Goal: Task Accomplishment & Management: Use online tool/utility

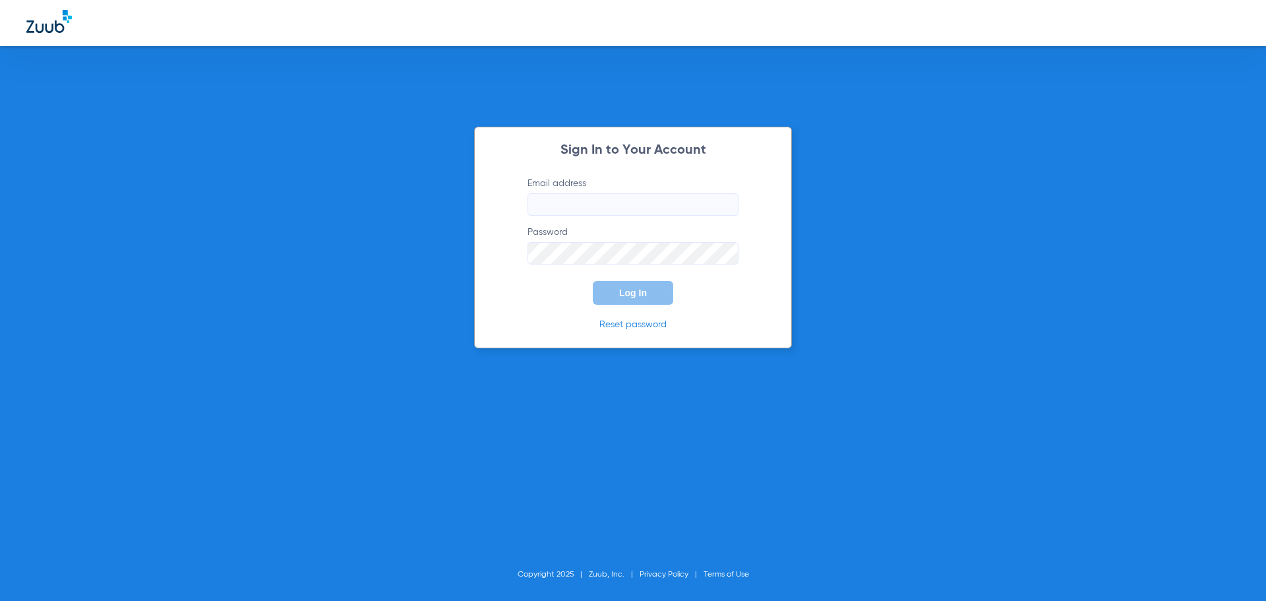
type input "[EMAIL_ADDRESS][DOMAIN_NAME]"
click at [611, 293] on button "Log In" at bounding box center [633, 293] width 80 height 24
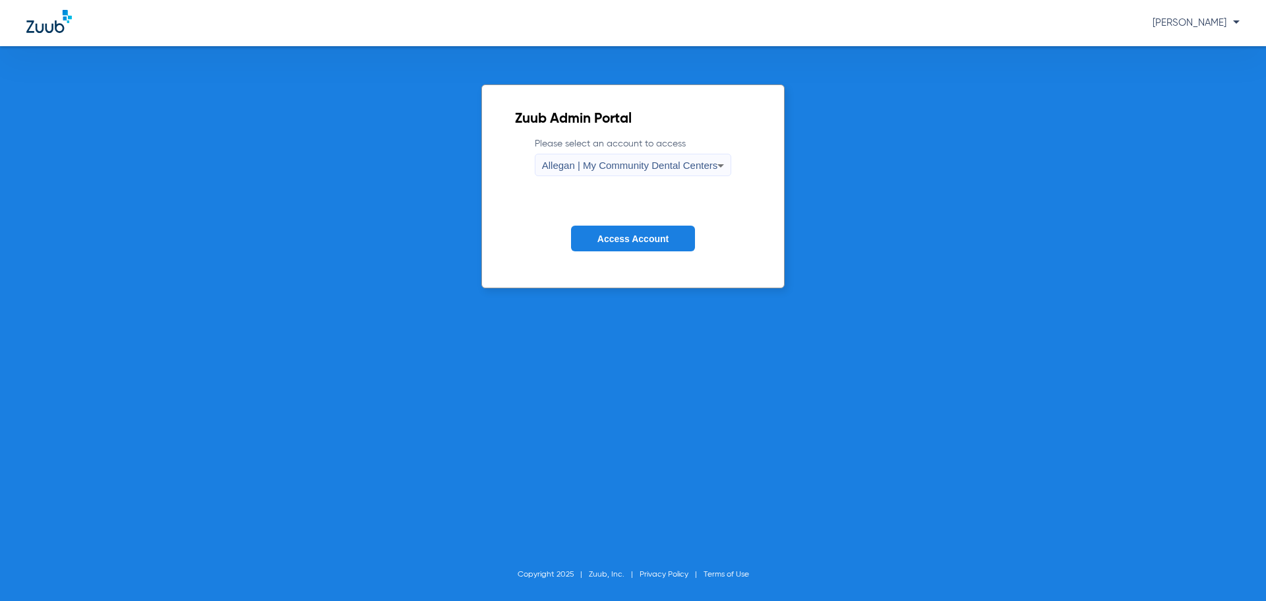
click at [601, 183] on form "Please select an account to access Allegan | My Community Dental Centers Access…" at bounding box center [633, 204] width 237 height 134
click at [600, 169] on span "Allegan | My Community Dental Centers" at bounding box center [630, 165] width 176 height 11
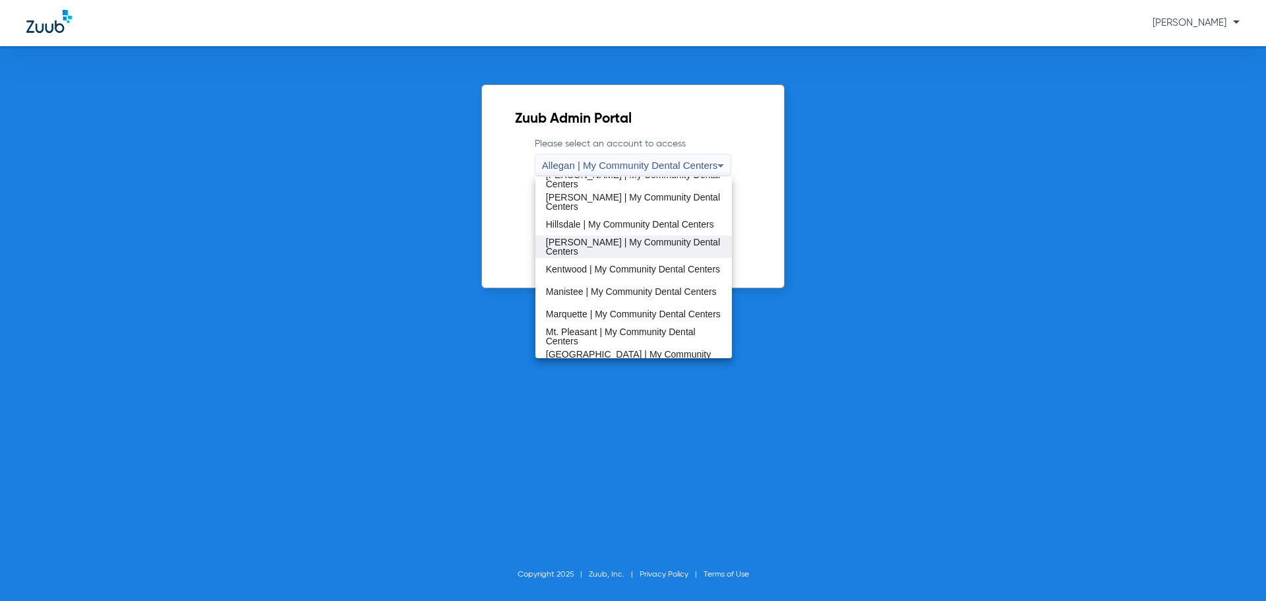
scroll to position [264, 0]
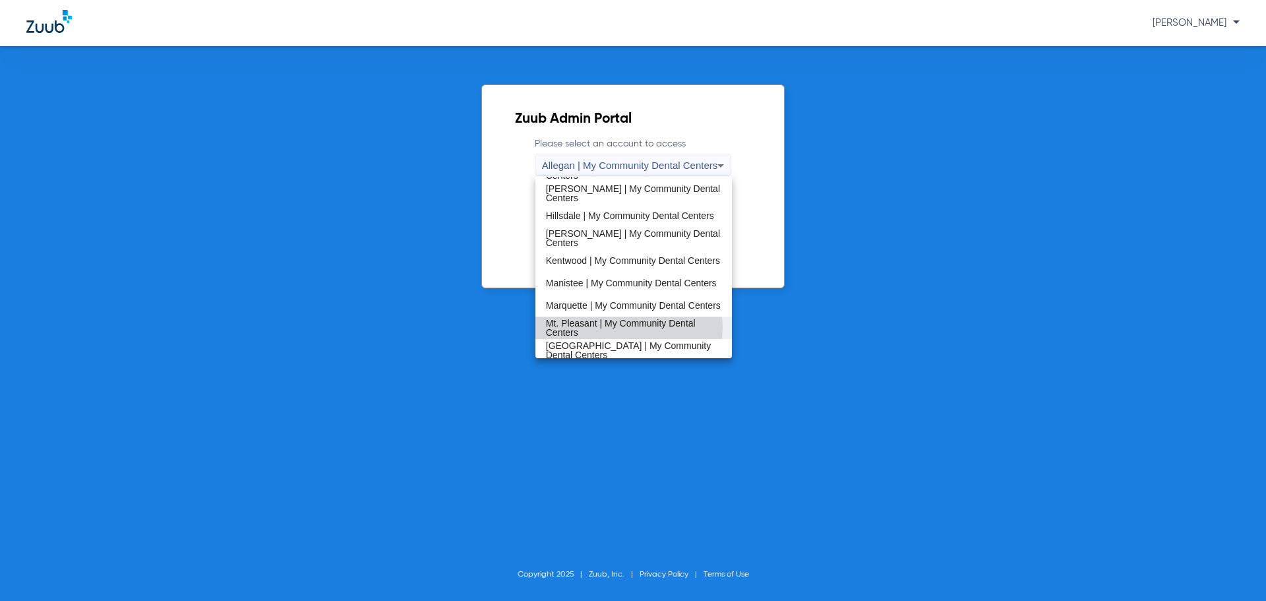
click at [609, 326] on span "Mt. Pleasant | My Community Dental Centers" at bounding box center [634, 327] width 176 height 18
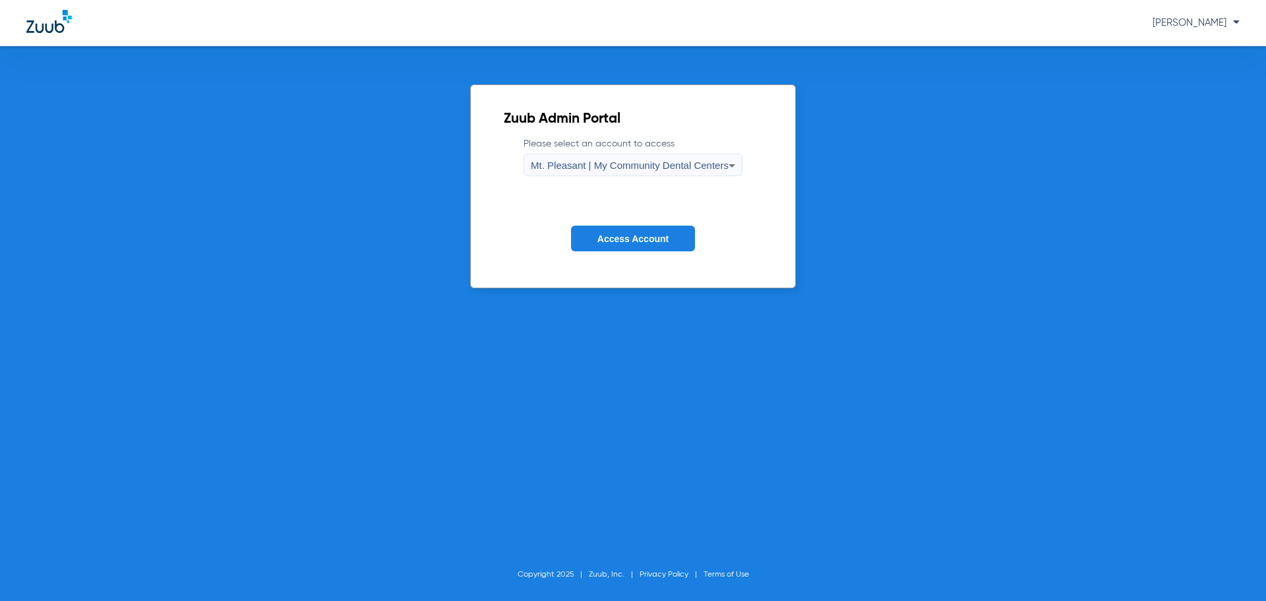
click at [614, 235] on span "Access Account" at bounding box center [632, 238] width 71 height 11
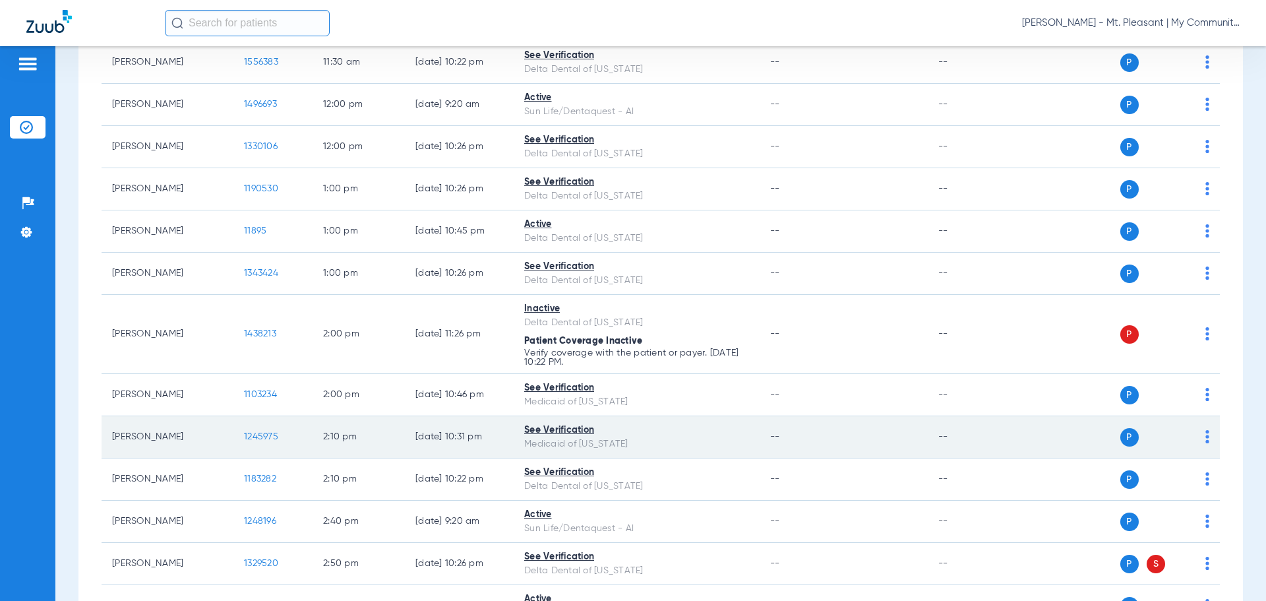
drag, startPoint x: 156, startPoint y: 416, endPoint x: 136, endPoint y: 403, distance: 23.8
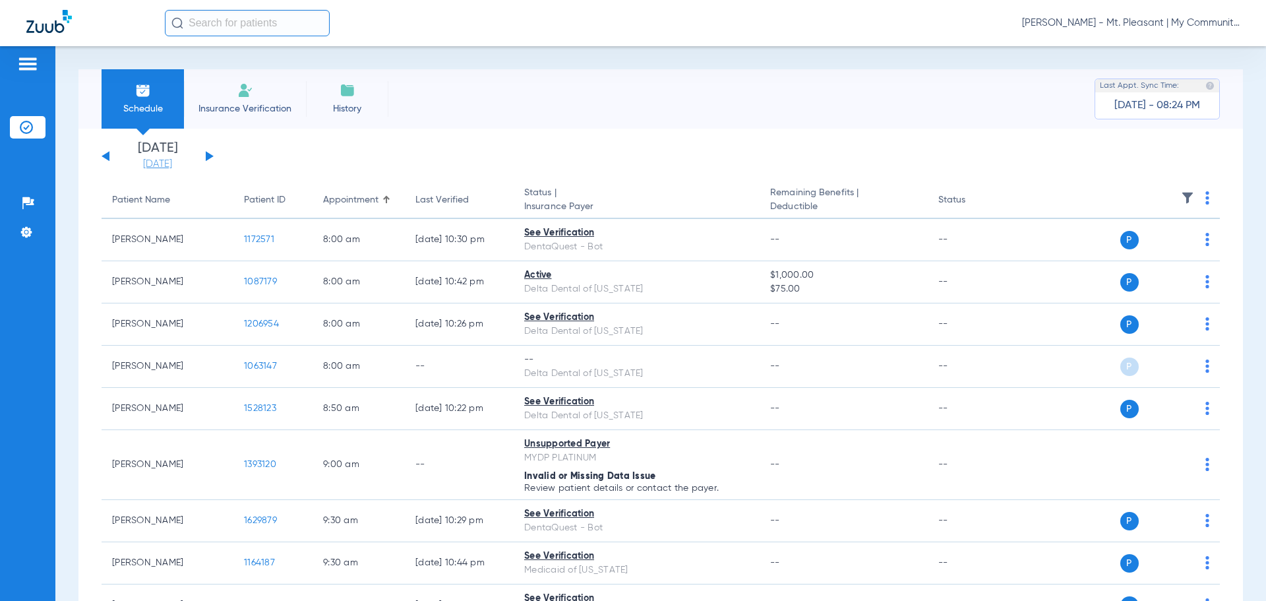
click at [131, 157] on li "[DATE] [DATE]" at bounding box center [157, 156] width 79 height 29
click at [135, 161] on link "[DATE]" at bounding box center [157, 164] width 79 height 13
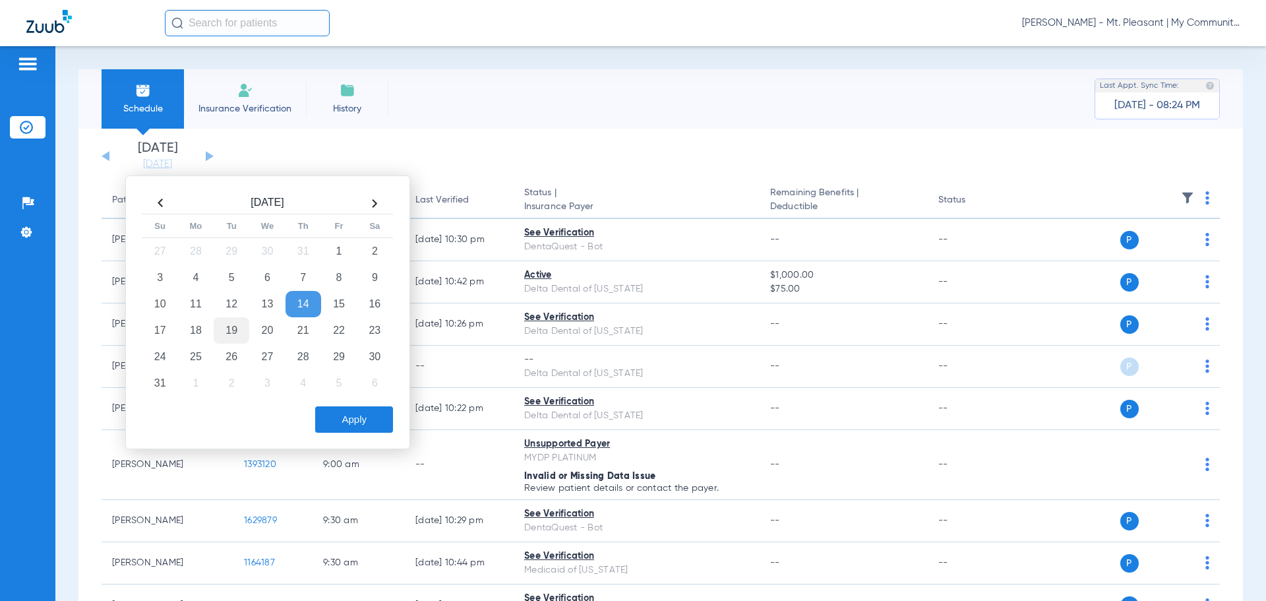
drag, startPoint x: 220, startPoint y: 325, endPoint x: 235, endPoint y: 336, distance: 19.4
click at [219, 324] on td "19" at bounding box center [232, 330] width 36 height 26
click at [376, 423] on button "Apply" at bounding box center [354, 419] width 78 height 26
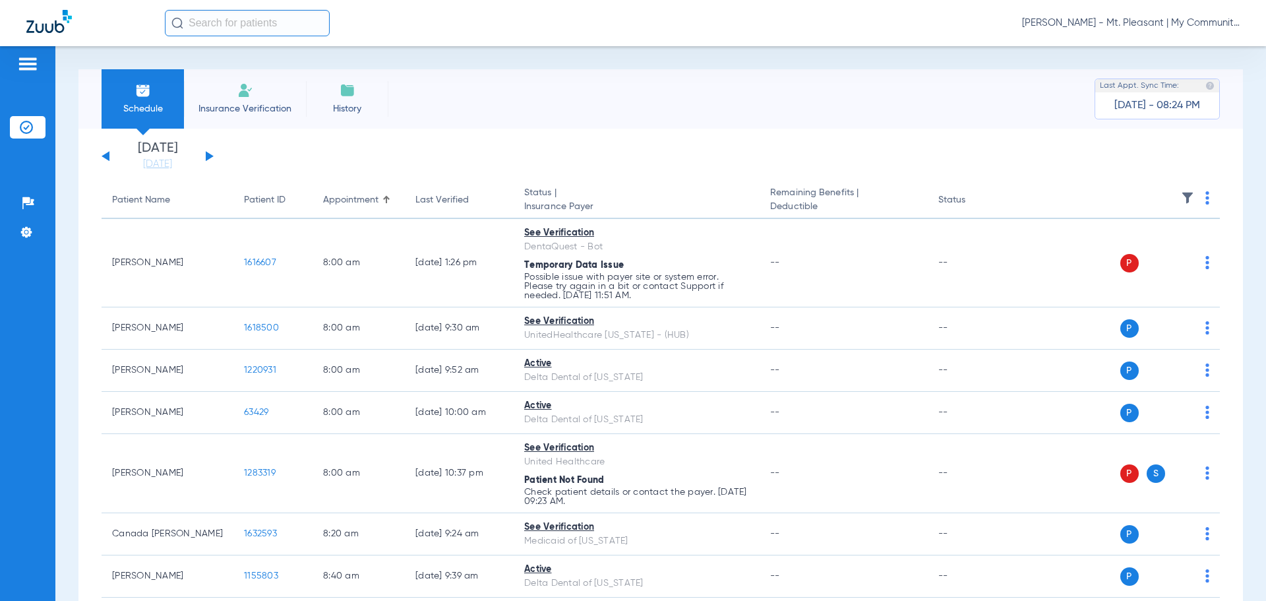
click at [1183, 194] on img at bounding box center [1187, 197] width 13 height 13
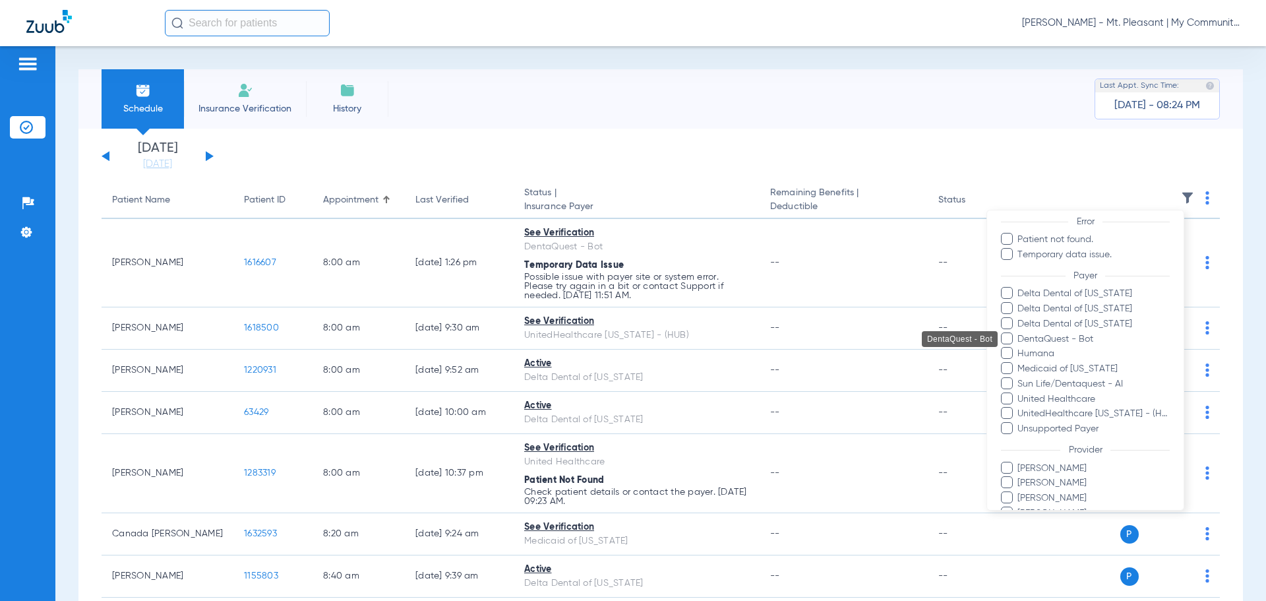
scroll to position [181, 0]
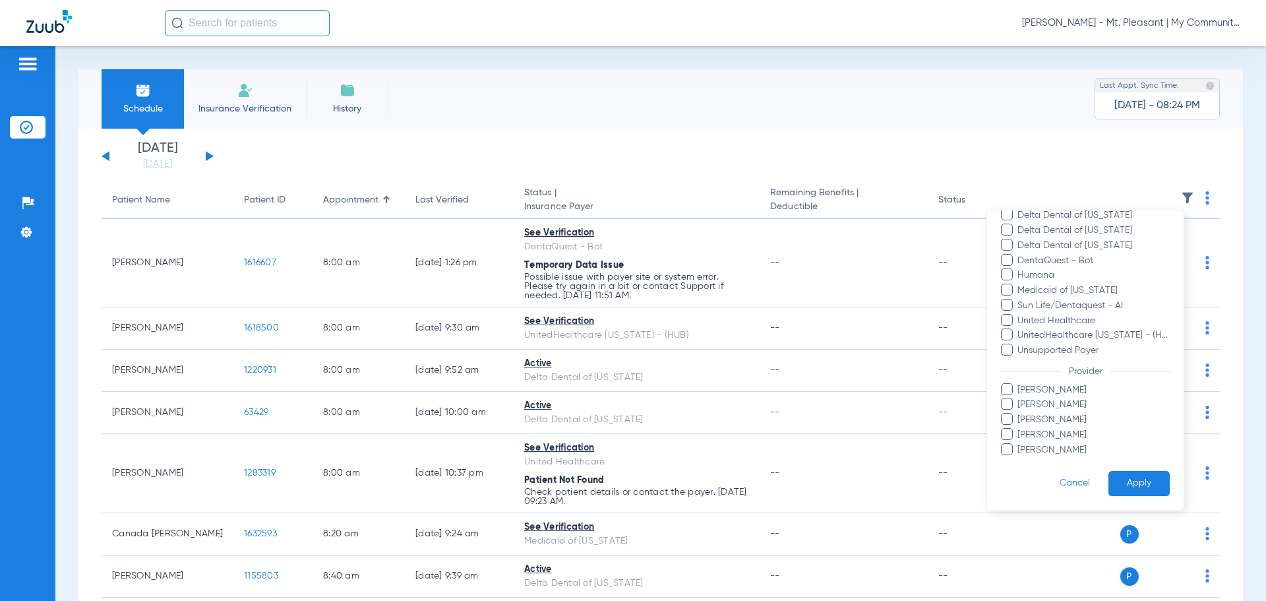
click at [1057, 405] on span "[PERSON_NAME]" at bounding box center [1093, 405] width 153 height 14
click at [1019, 413] on input "[PERSON_NAME]" at bounding box center [1019, 413] width 0 height 0
click at [1132, 481] on button "Apply" at bounding box center [1138, 484] width 61 height 26
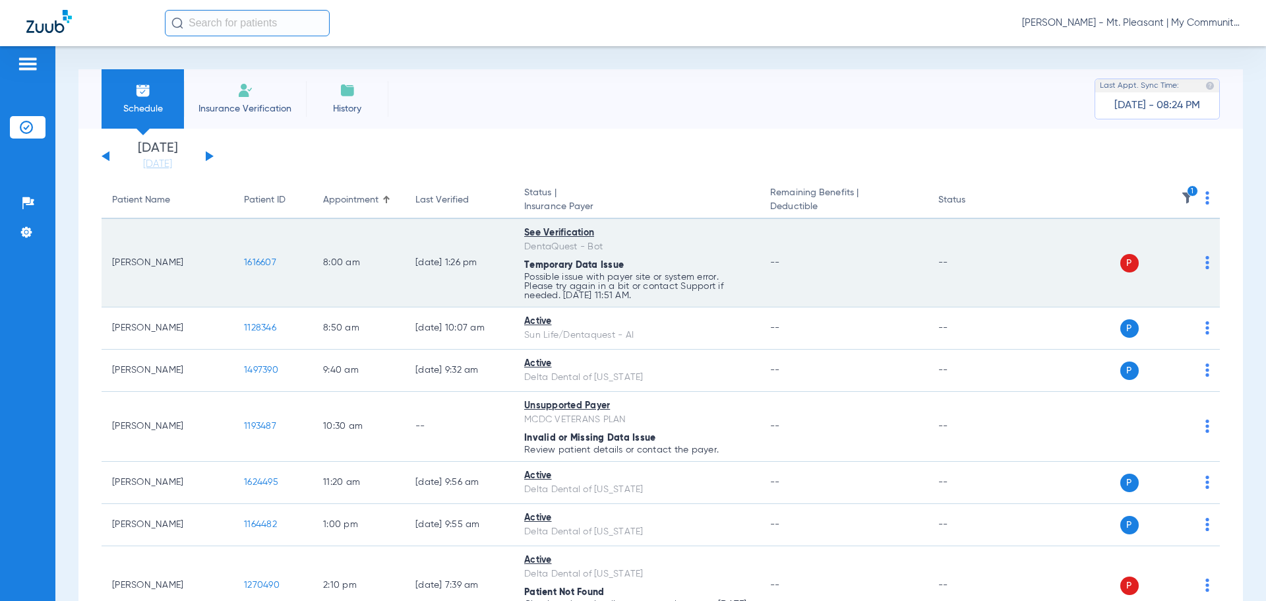
click at [259, 260] on span "1616607" at bounding box center [260, 262] width 32 height 9
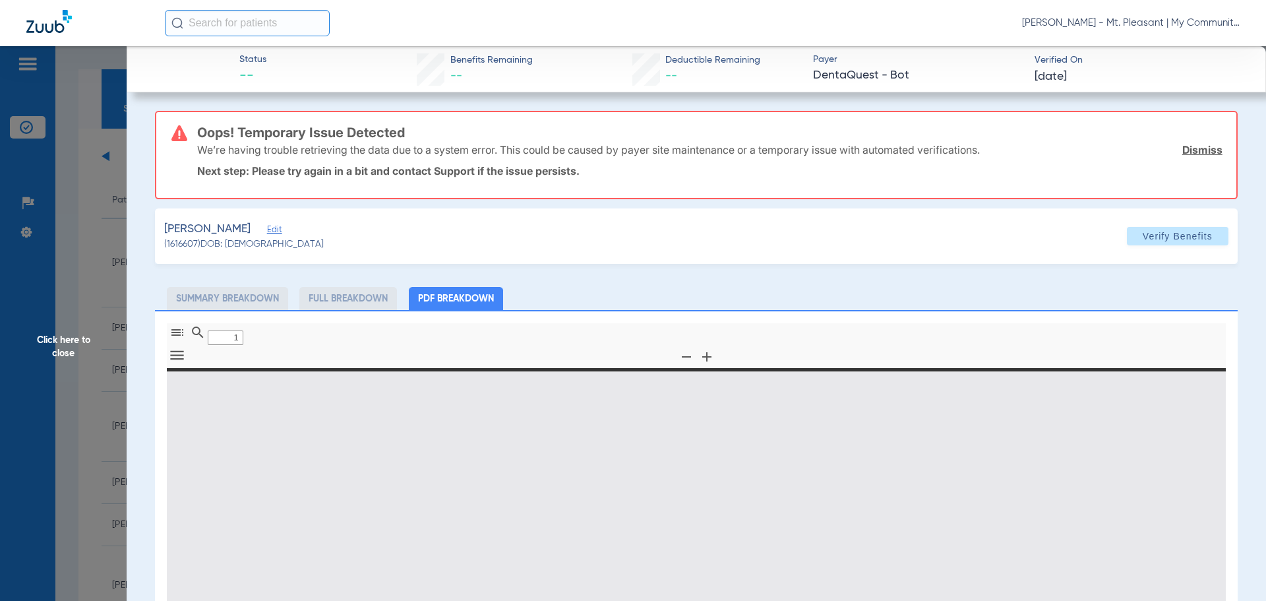
type input "0"
select select "page-width"
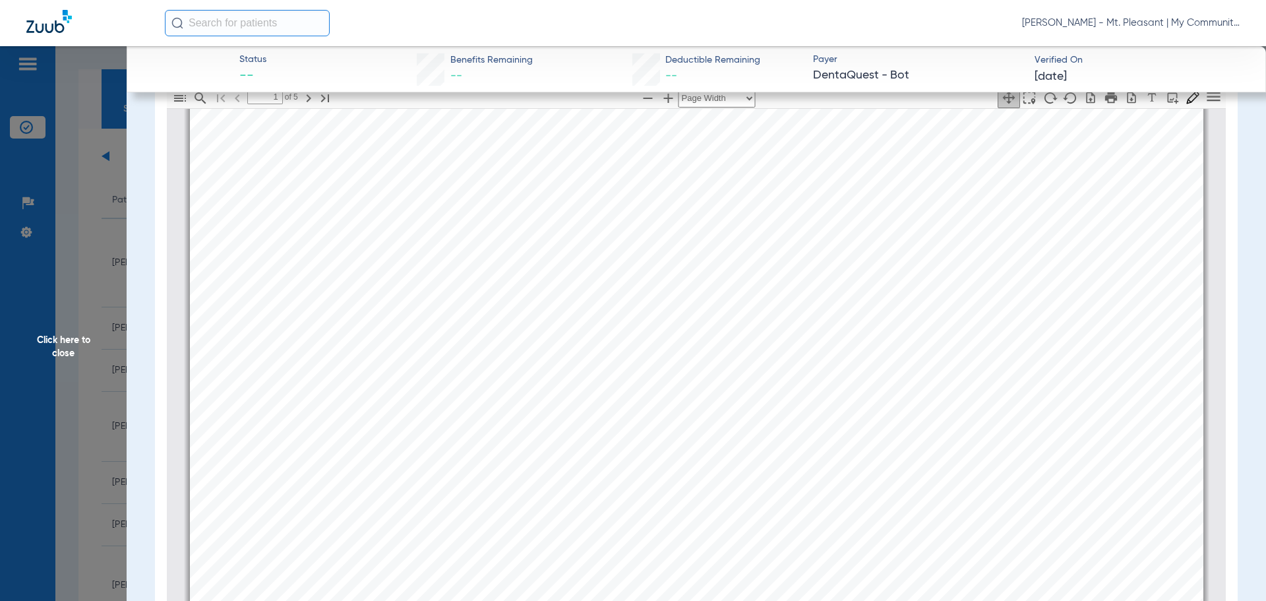
scroll to position [198, 0]
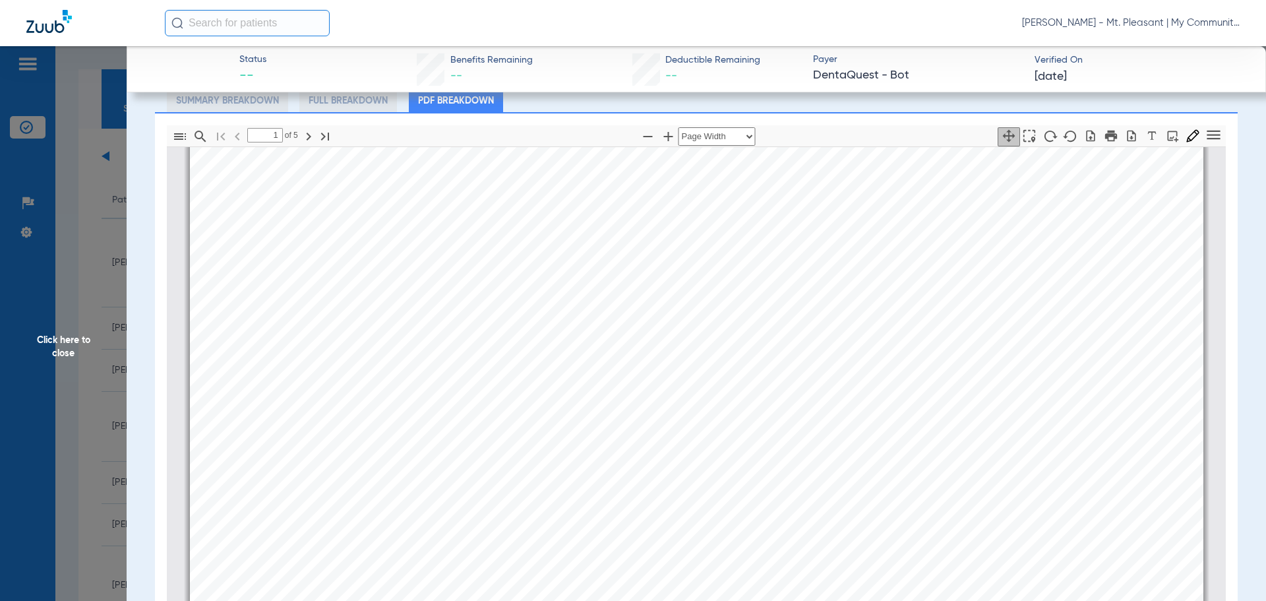
click at [610, 467] on div "[PERSON_NAME] Member is eligible: My Community Dental Centers Inc - [PERSON_NAM…" at bounding box center [696, 505] width 1013 height 717
click at [673, 369] on div "[PERSON_NAME] Member is eligible: My Community Dental Centers Inc - [PERSON_NAM…" at bounding box center [696, 505] width 1013 height 717
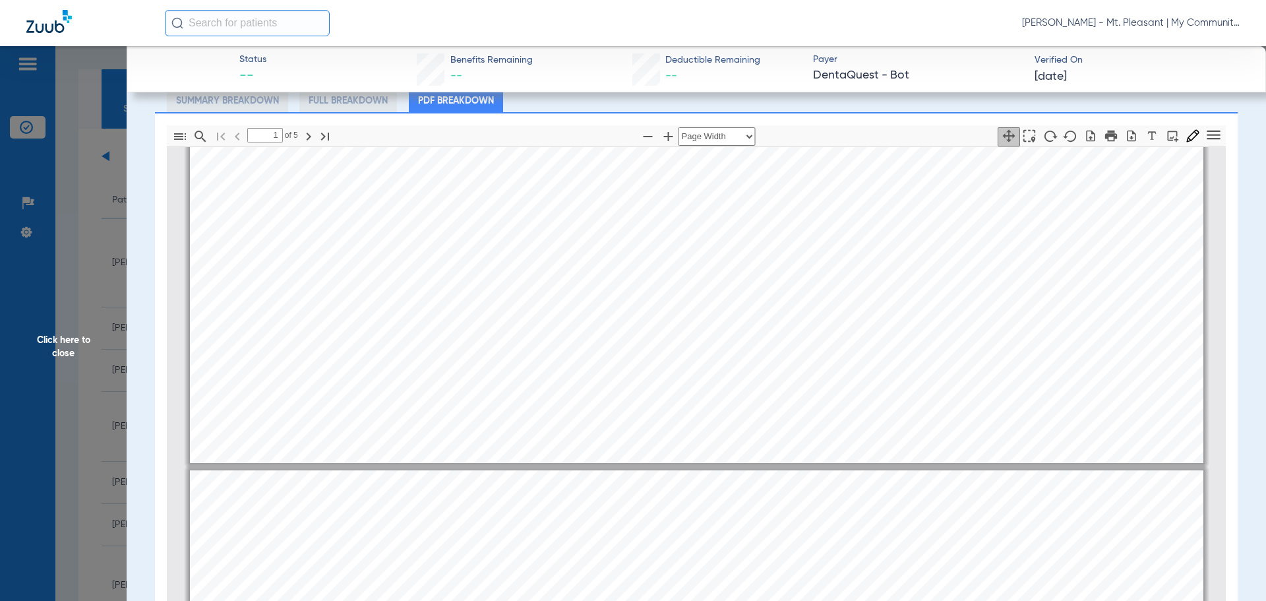
type input "2"
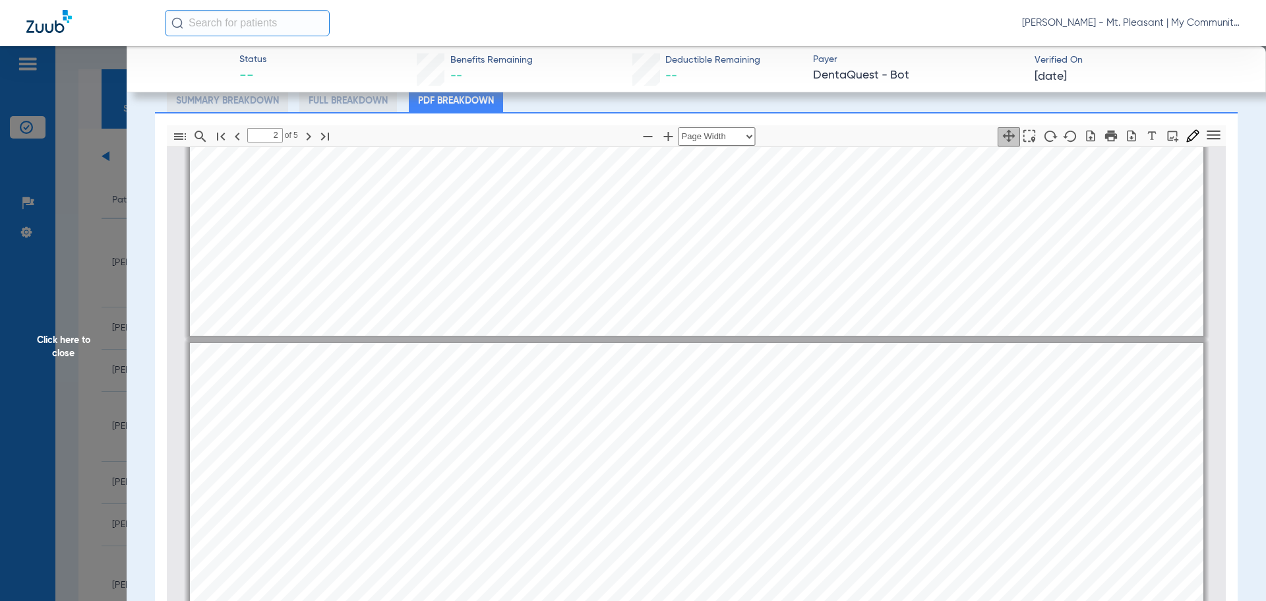
scroll to position [534, 0]
click at [20, 280] on span "Click here to close" at bounding box center [63, 346] width 127 height 601
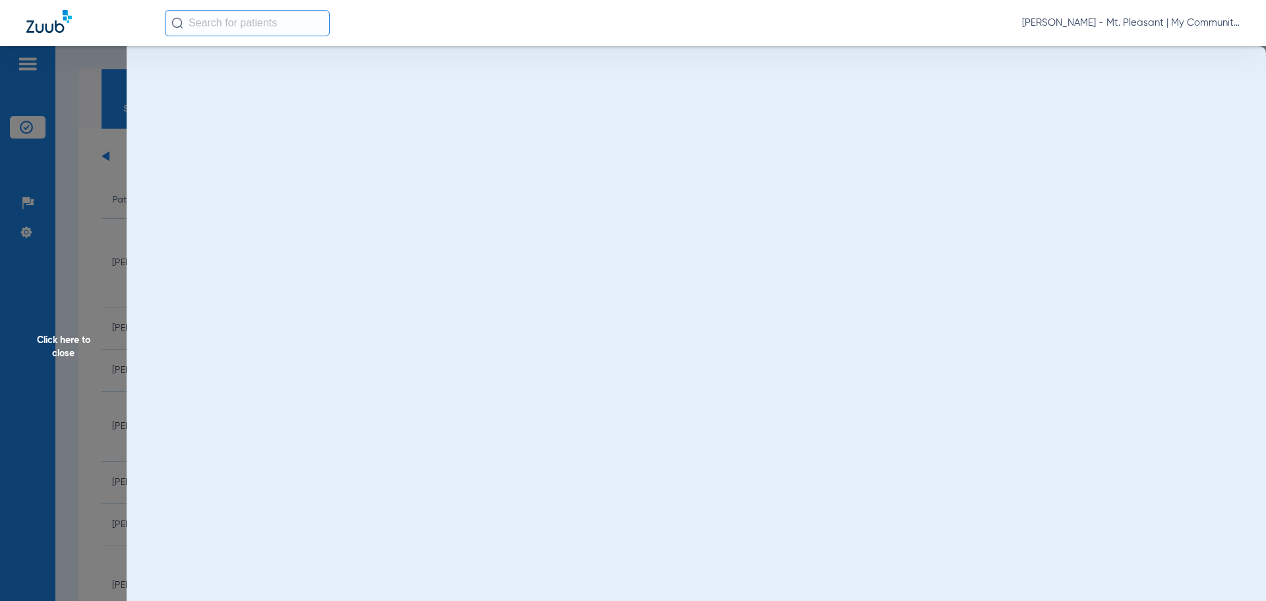
scroll to position [0, 0]
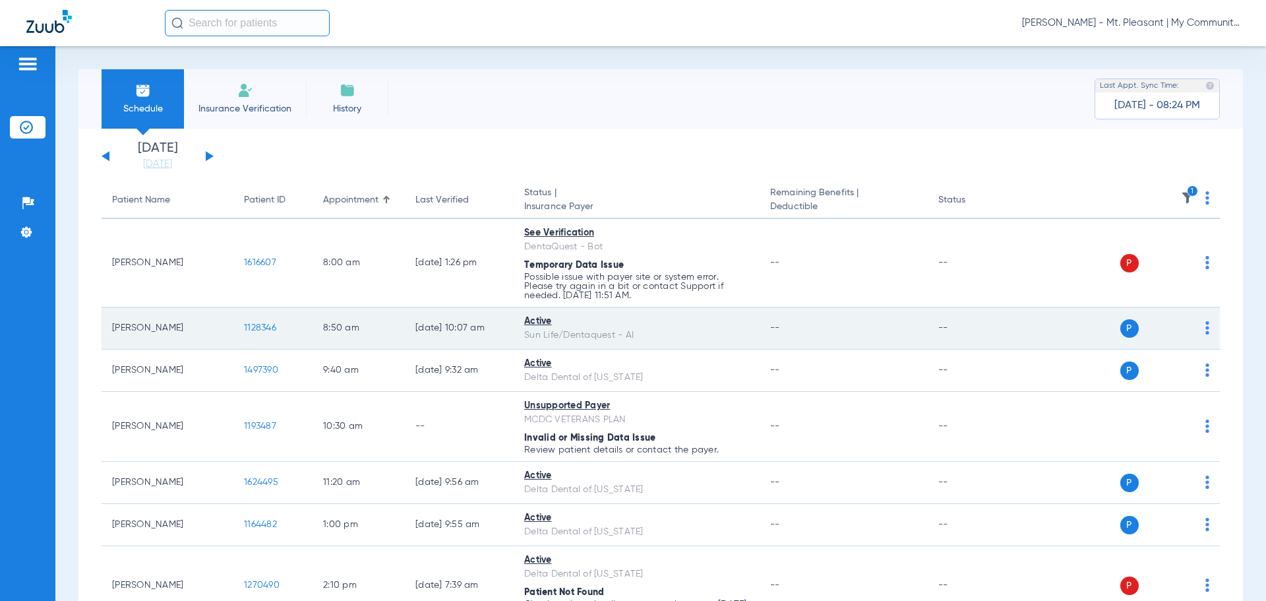
click at [719, 318] on div "Active" at bounding box center [636, 321] width 225 height 14
click at [249, 320] on td "1128346" at bounding box center [272, 328] width 79 height 42
click at [249, 329] on span "1128346" at bounding box center [260, 327] width 32 height 9
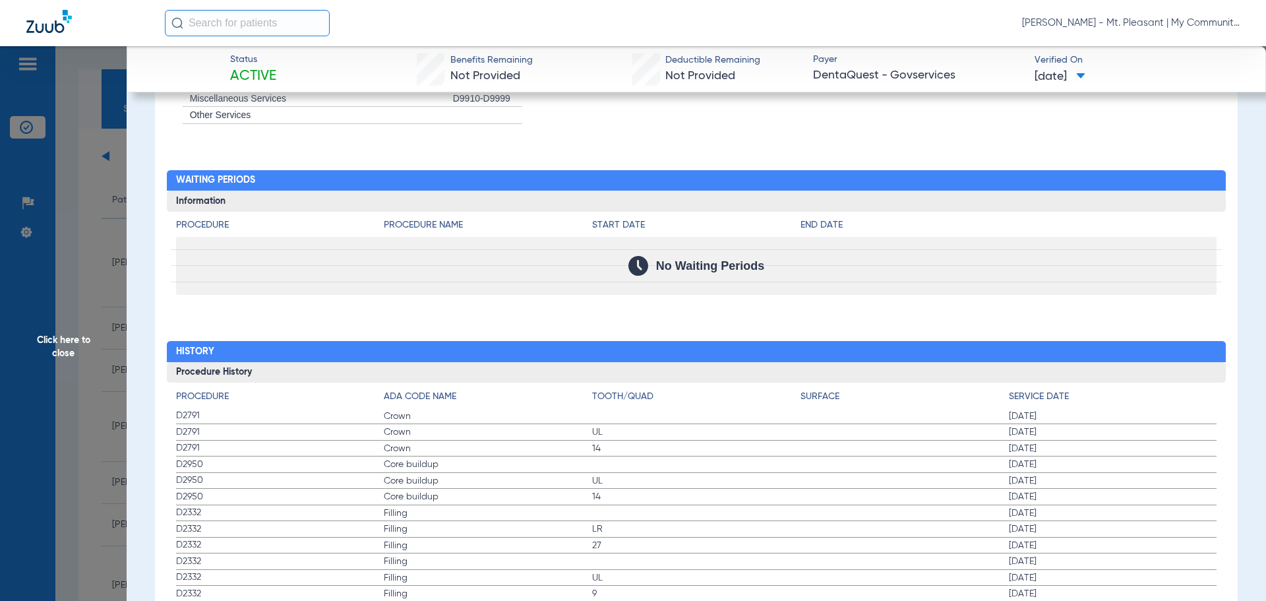
scroll to position [1308, 0]
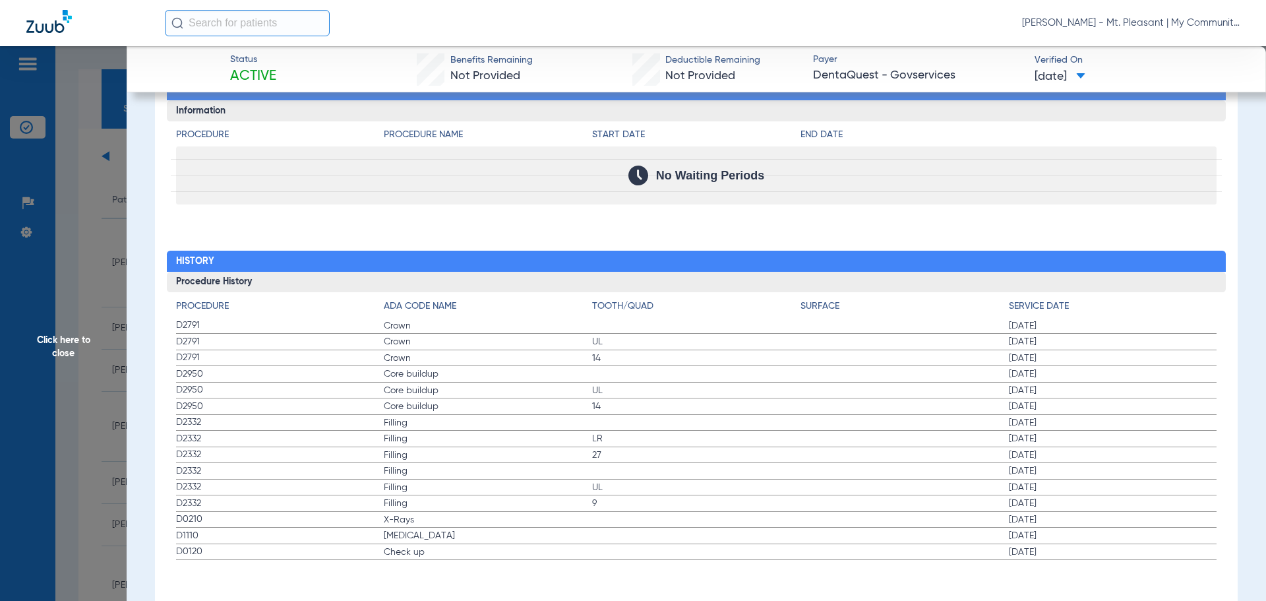
drag, startPoint x: 183, startPoint y: 520, endPoint x: 659, endPoint y: 606, distance: 483.7
click at [659, 600] on html "[PERSON_NAME] - Mt. Pleasant | My Community Dental Centers Patients Insurance V…" at bounding box center [633, 300] width 1266 height 601
click at [109, 270] on span "Click here to close" at bounding box center [63, 346] width 127 height 601
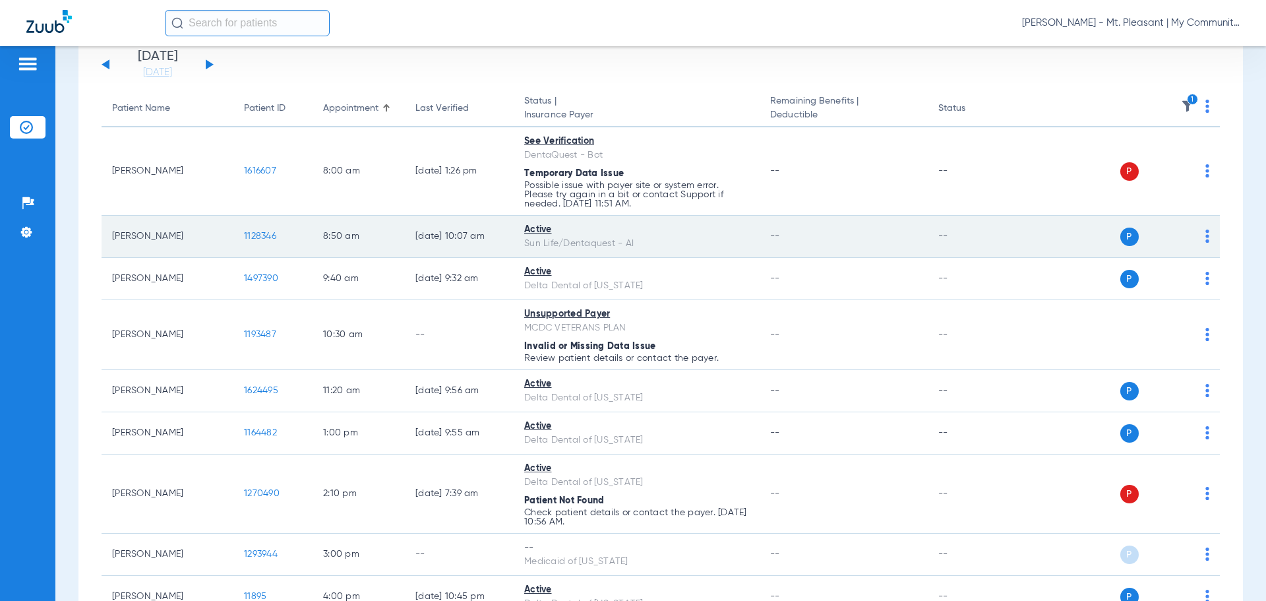
scroll to position [132, 0]
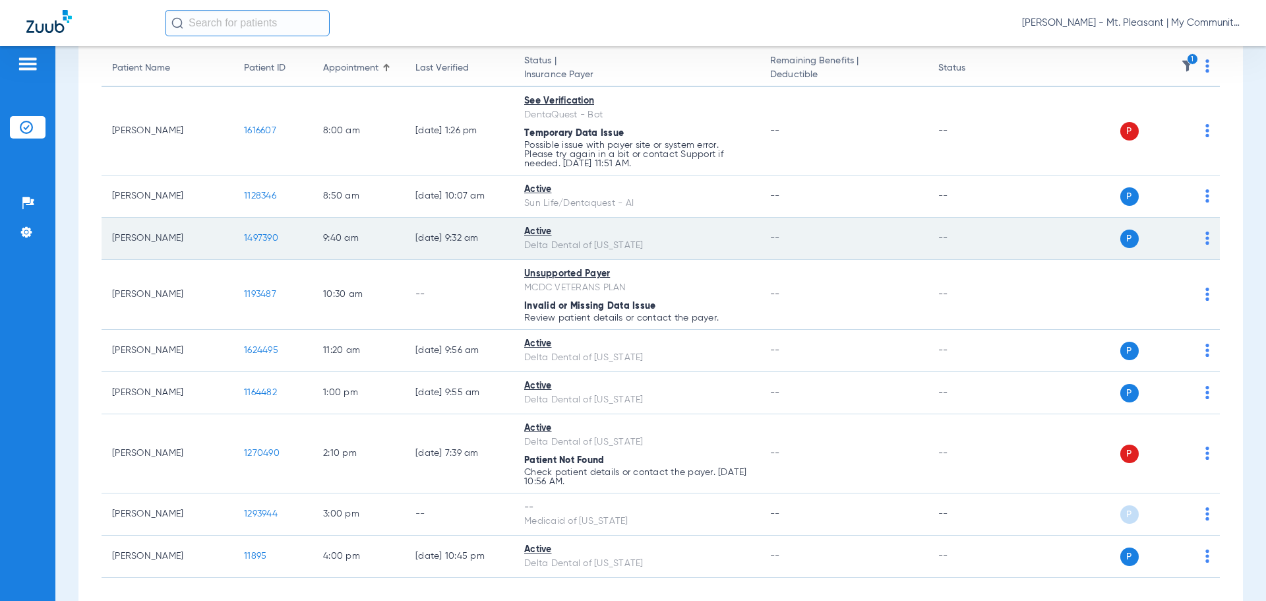
click at [255, 234] on span "1497390" at bounding box center [261, 237] width 34 height 9
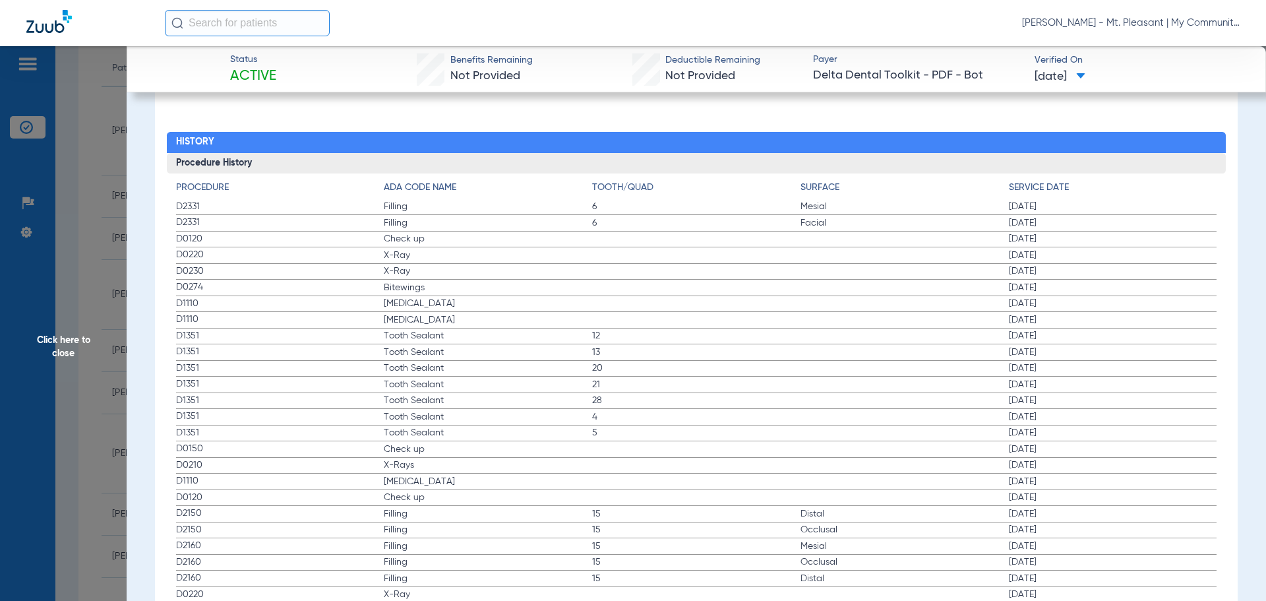
scroll to position [1450, 0]
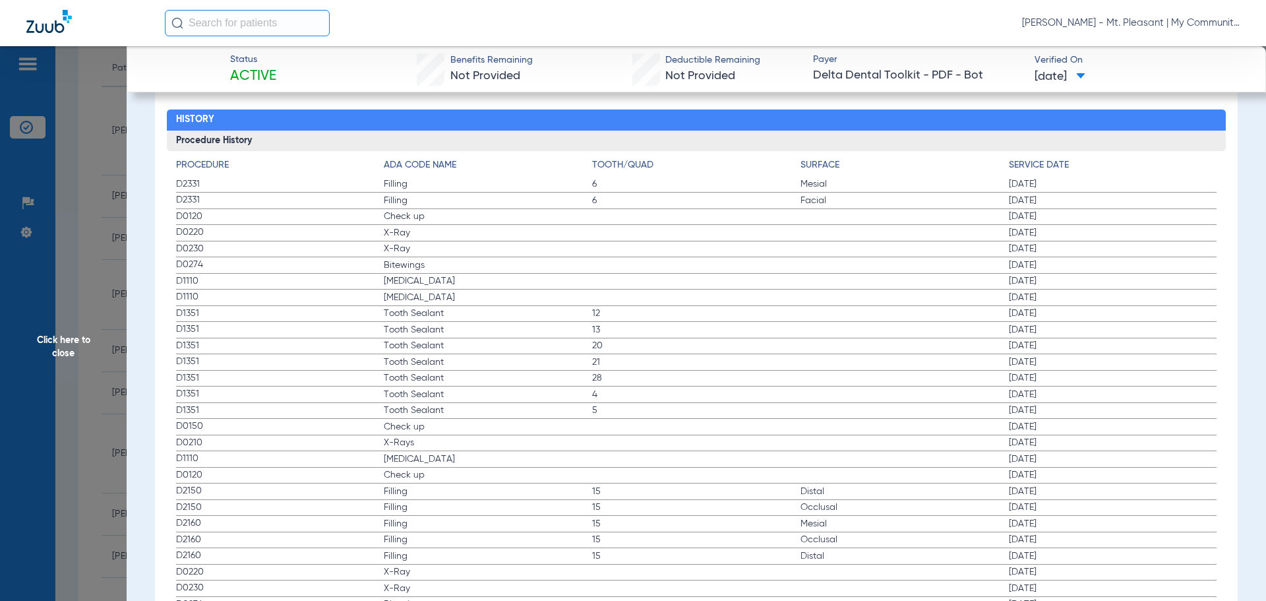
drag, startPoint x: 175, startPoint y: 214, endPoint x: 444, endPoint y: 265, distance: 273.9
click at [444, 265] on div "Procedure ADA Code Name Tooth/Quad Surface Service Date D2331 Filling 6 Mesial …" at bounding box center [696, 527] width 1059 height 752
click at [357, 277] on span "D1110" at bounding box center [280, 281] width 208 height 14
drag, startPoint x: 175, startPoint y: 216, endPoint x: 1053, endPoint y: 285, distance: 880.2
click at [1053, 285] on app-history-list "Procedure ADA Code Name Tooth/Quad Surface Service Date D2331 Filling 6 Mesial …" at bounding box center [696, 531] width 1041 height 746
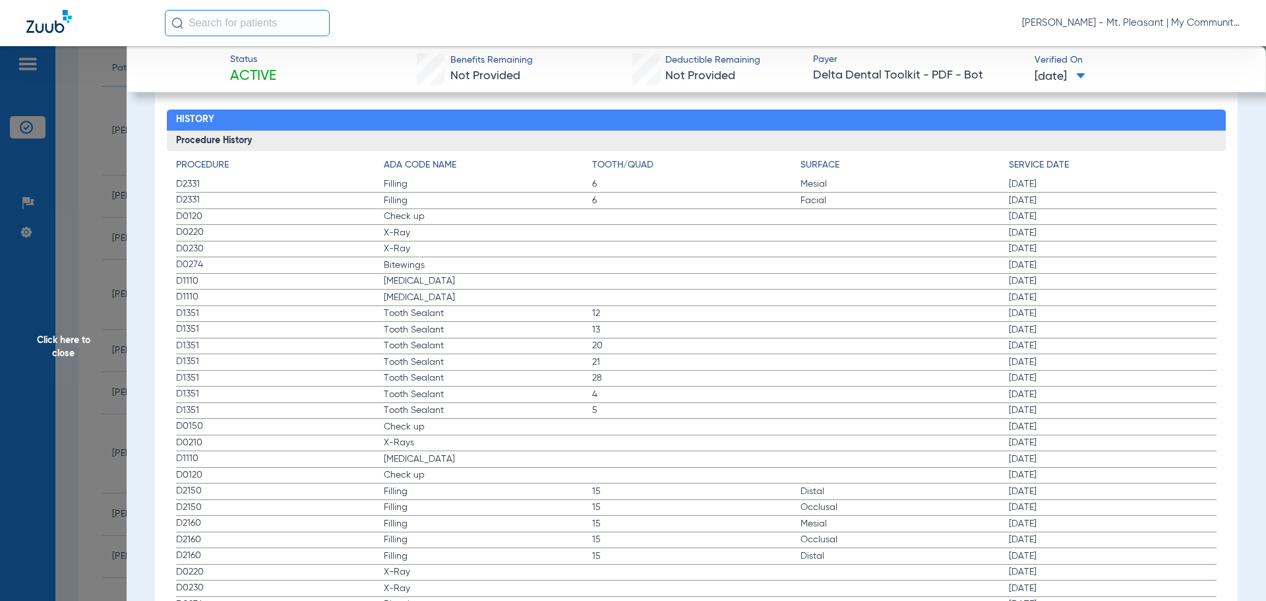
click at [109, 349] on span "Click here to close" at bounding box center [63, 346] width 127 height 601
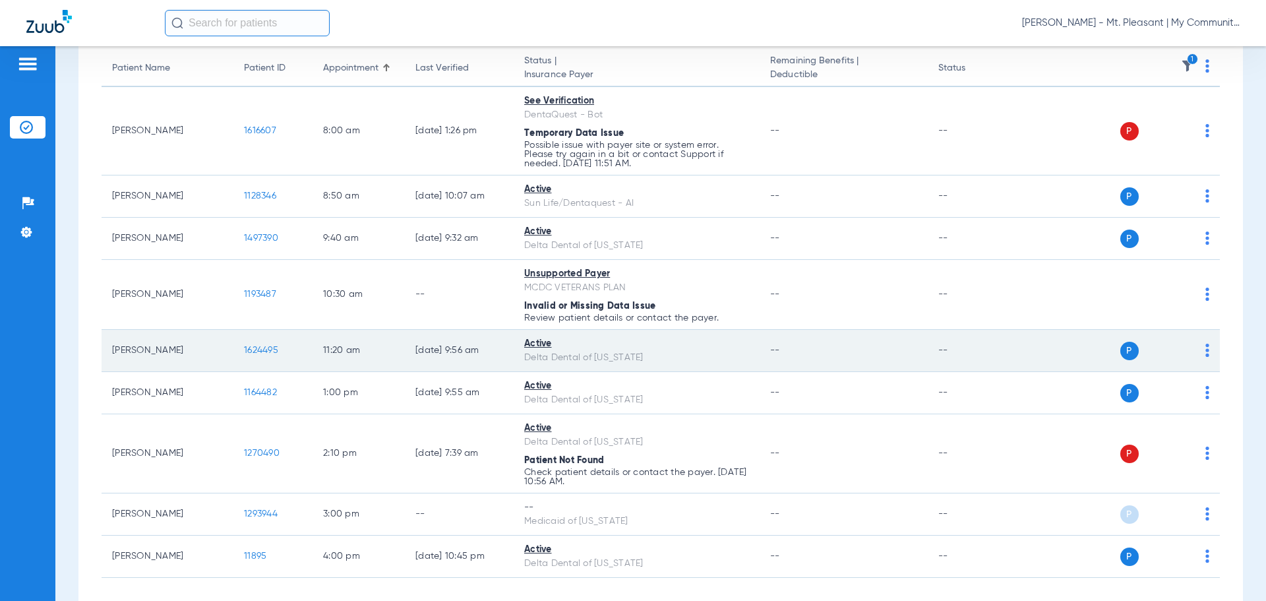
click at [258, 348] on span "1624495" at bounding box center [261, 349] width 34 height 9
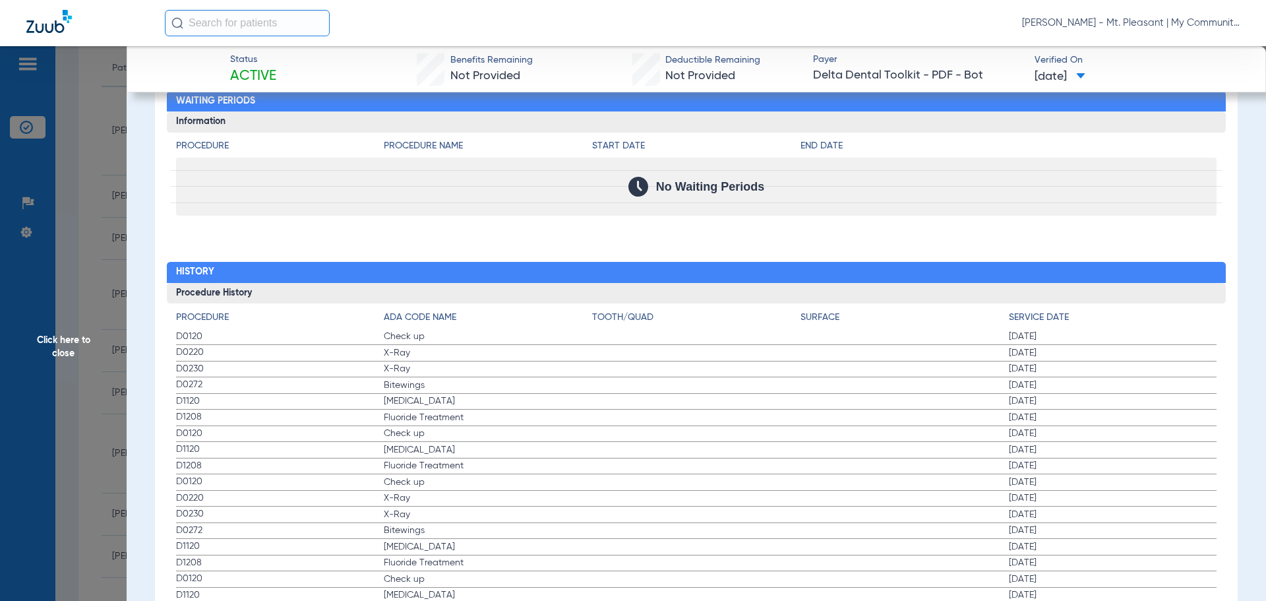
scroll to position [1319, 0]
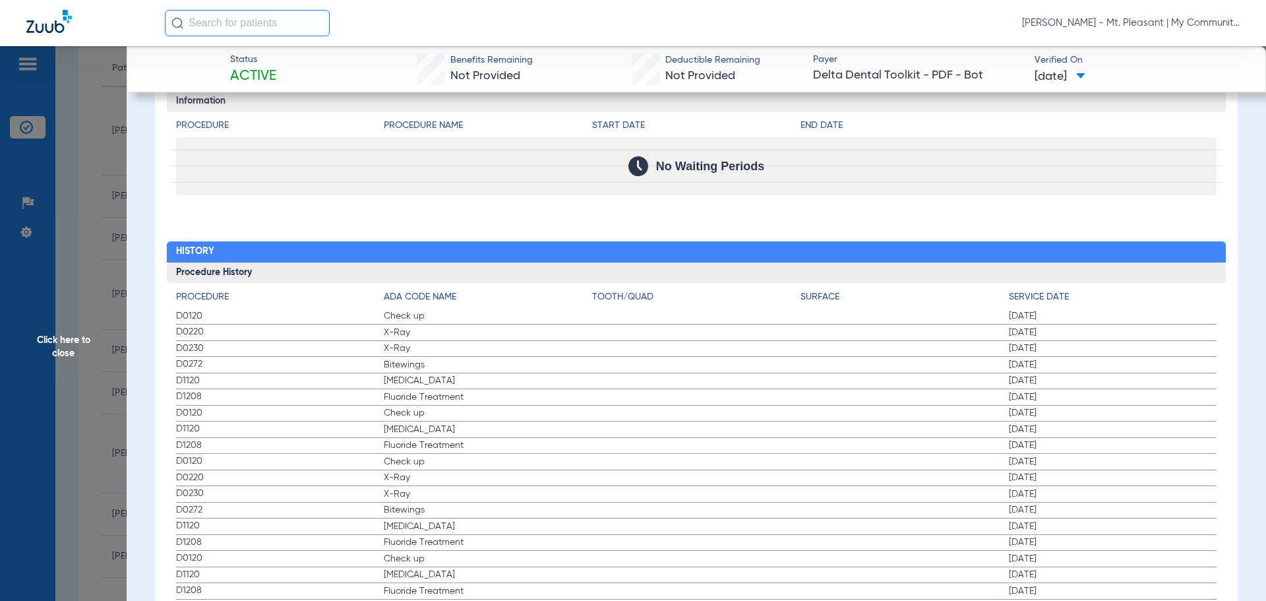
drag, startPoint x: 180, startPoint y: 317, endPoint x: 429, endPoint y: 396, distance: 261.3
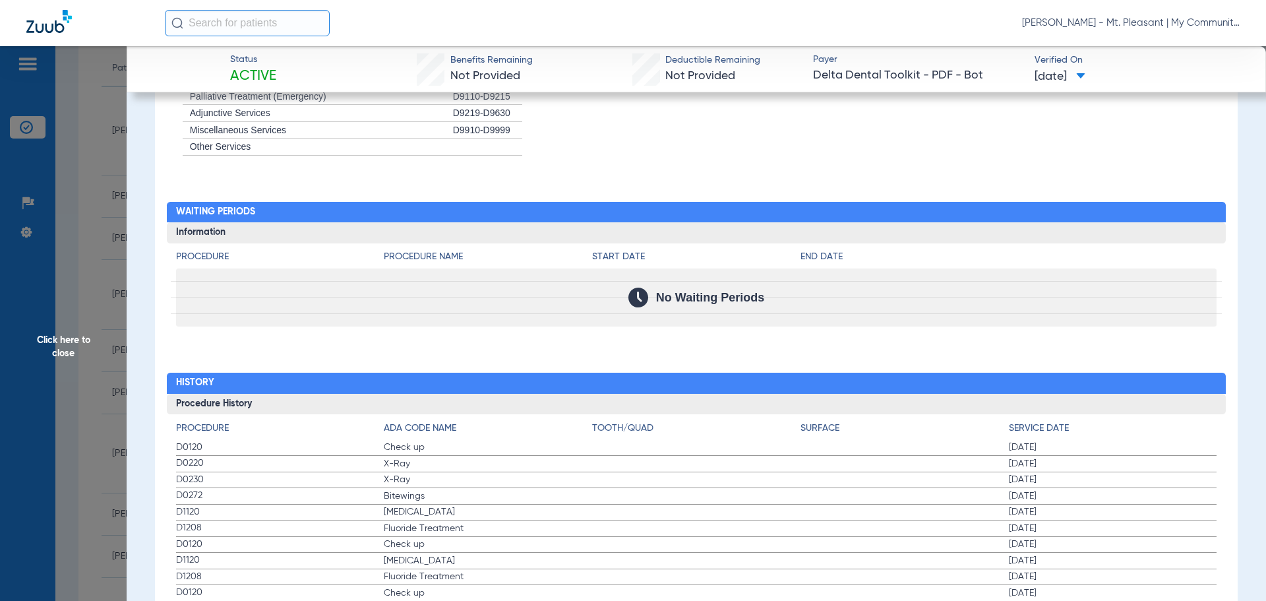
scroll to position [1166, 0]
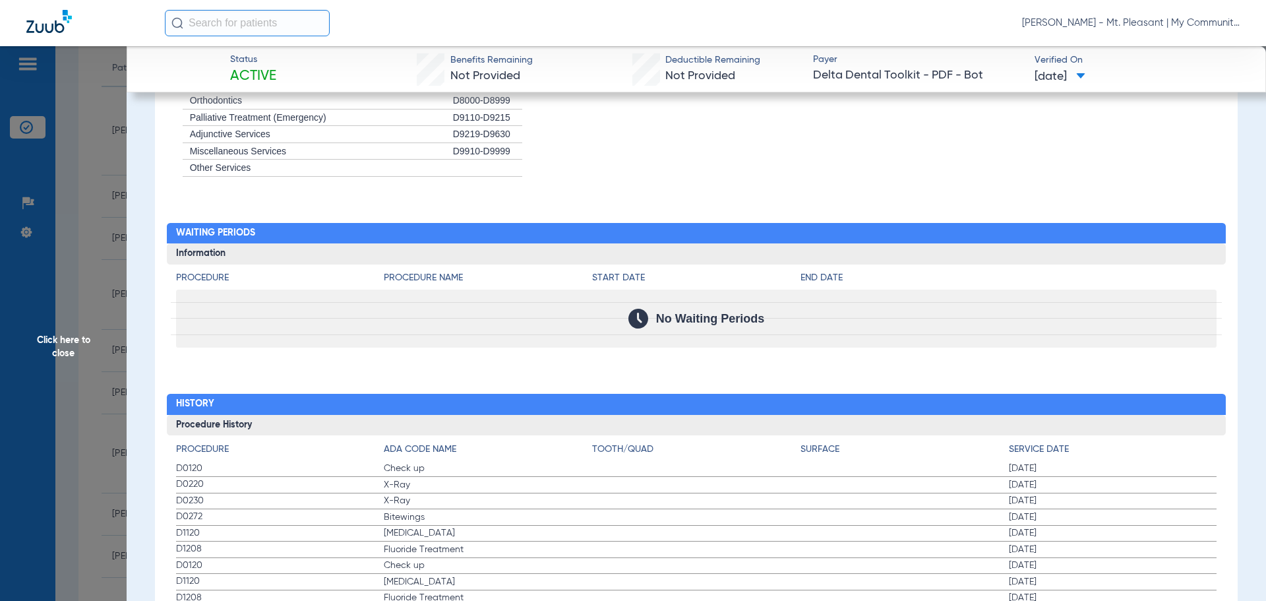
click at [67, 282] on span "Click here to close" at bounding box center [63, 346] width 127 height 601
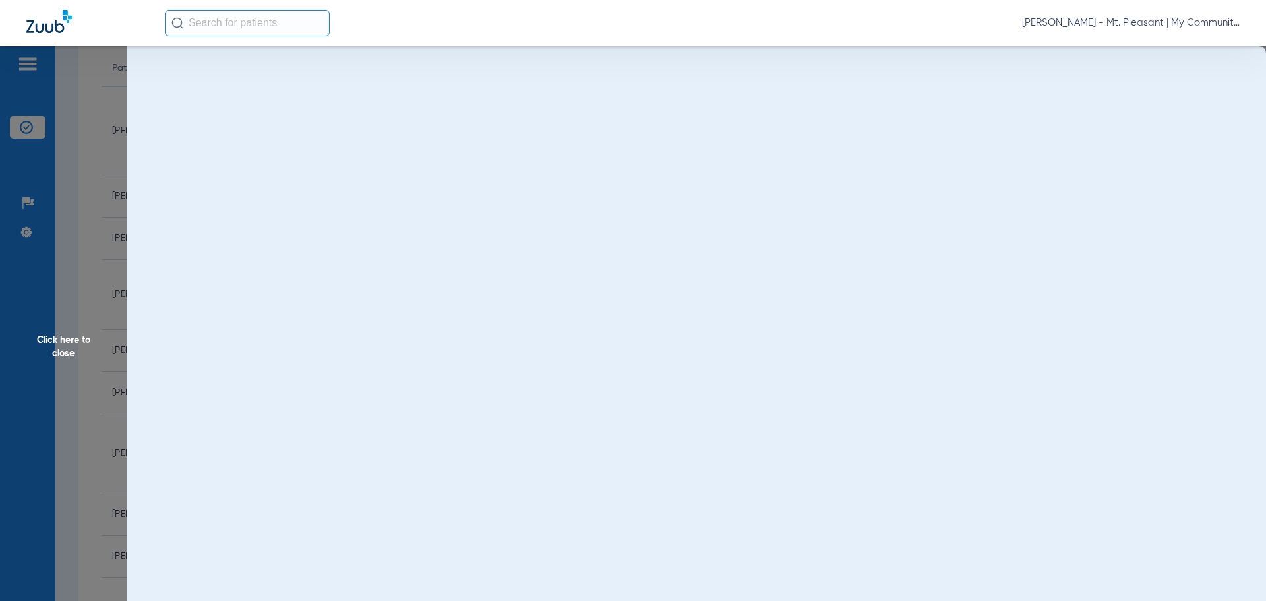
scroll to position [0, 0]
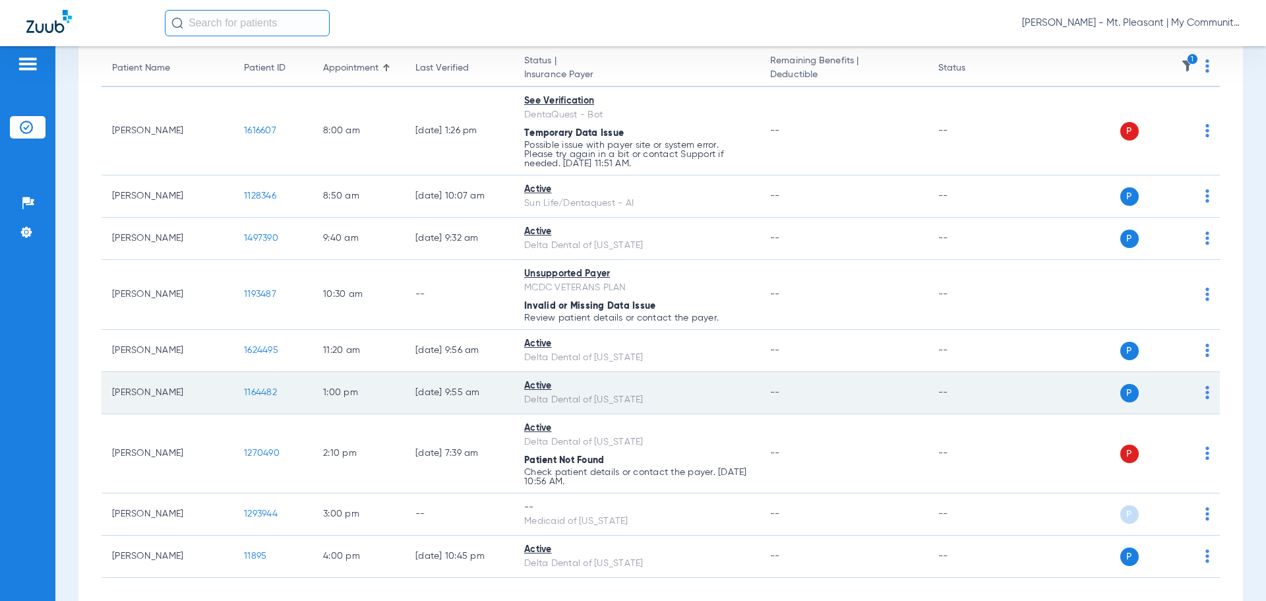
click at [260, 392] on span "1164482" at bounding box center [260, 392] width 33 height 9
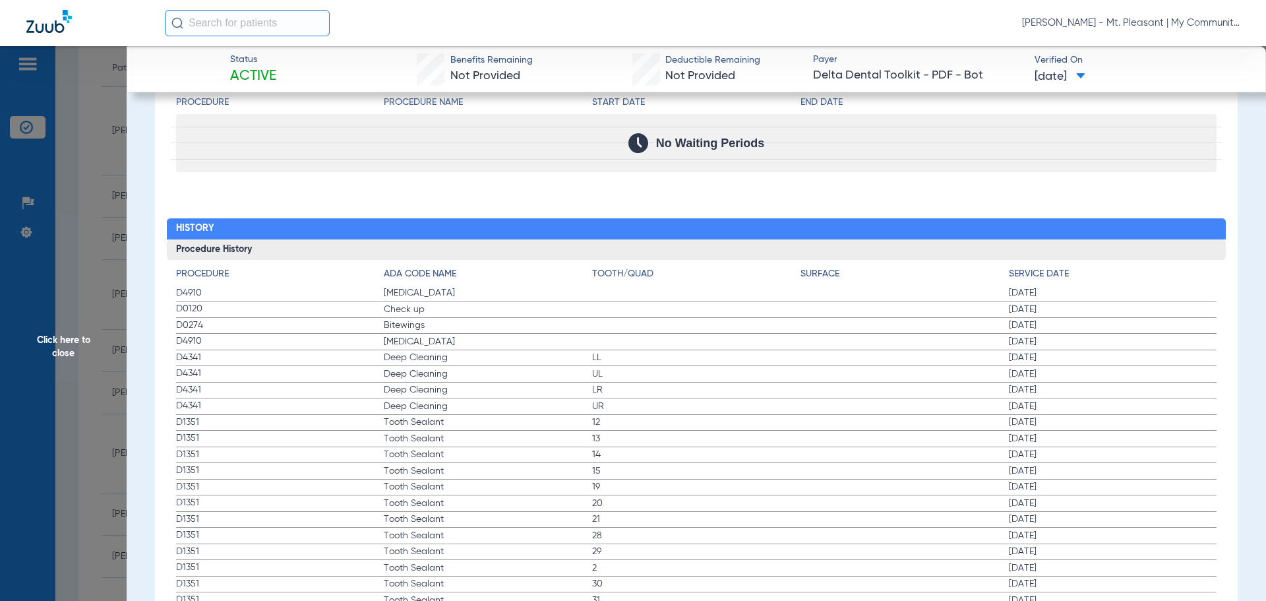
scroll to position [1319, 0]
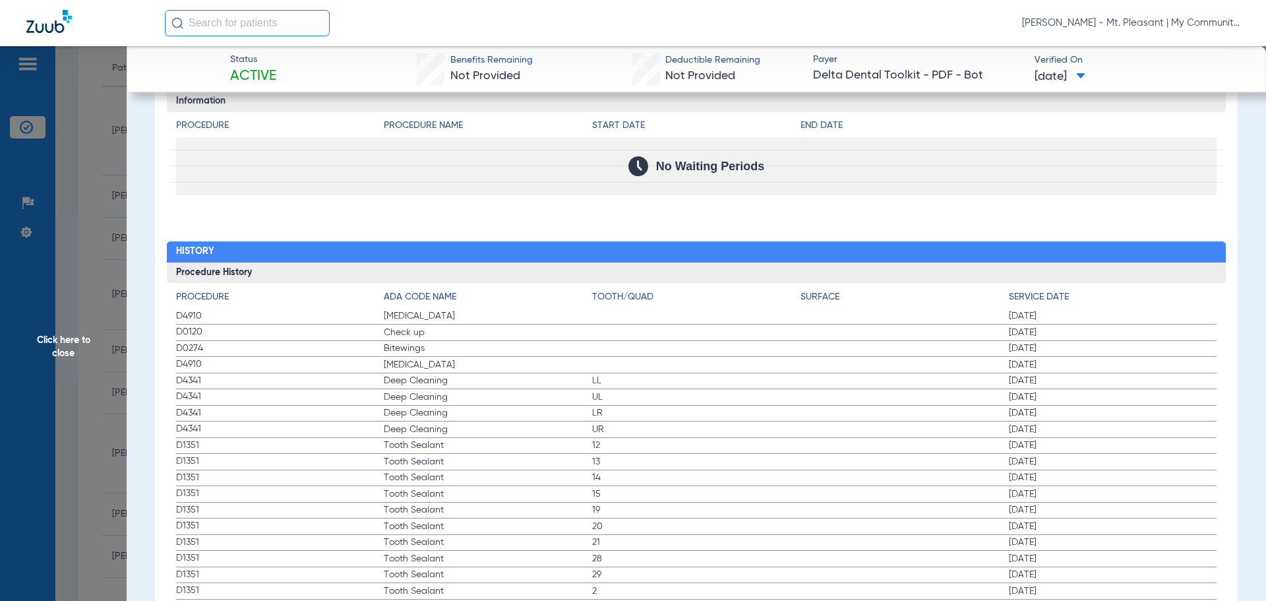
click at [285, 369] on span "D4910" at bounding box center [280, 364] width 208 height 14
click at [181, 316] on span "D4910" at bounding box center [280, 316] width 208 height 14
drag, startPoint x: 166, startPoint y: 309, endPoint x: 442, endPoint y: 359, distance: 280.1
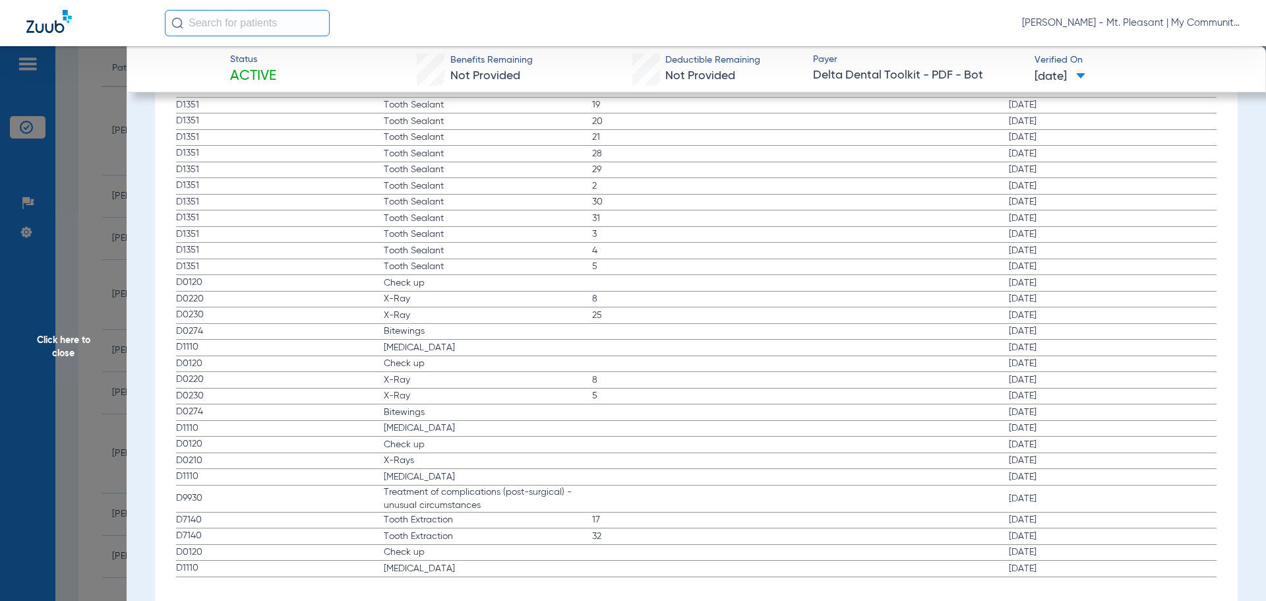
scroll to position [1743, 0]
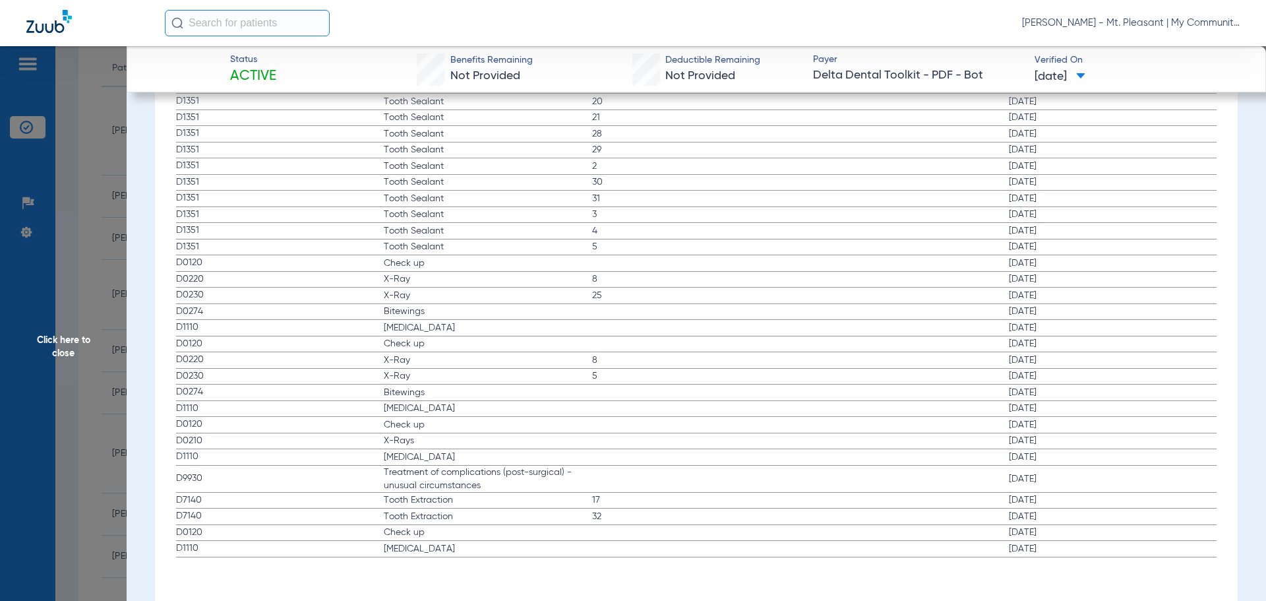
drag, startPoint x: 364, startPoint y: 448, endPoint x: 474, endPoint y: 450, distance: 110.1
click at [474, 450] on app-history-list "Procedure ADA Code Name Tooth/Quad Surface Service Date D4910 [MEDICAL_DATA] [D…" at bounding box center [696, 212] width 1041 height 692
click at [479, 490] on span "Treatment of complications (post-surgical) - unusual circumstances" at bounding box center [488, 478] width 208 height 26
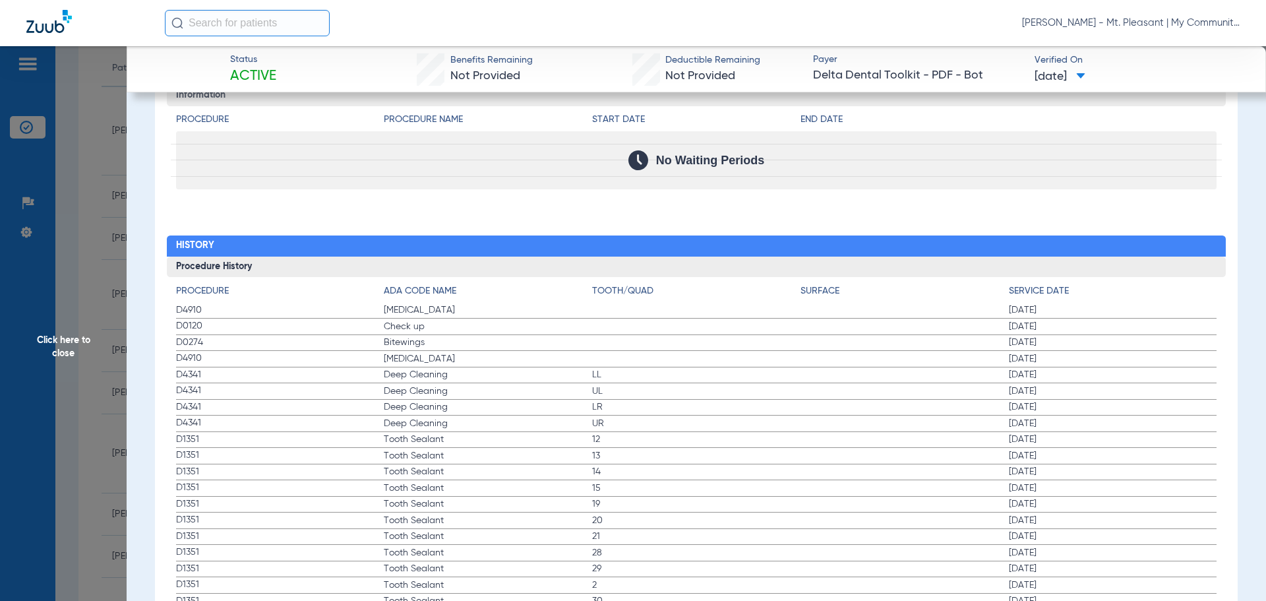
scroll to position [1216, 0]
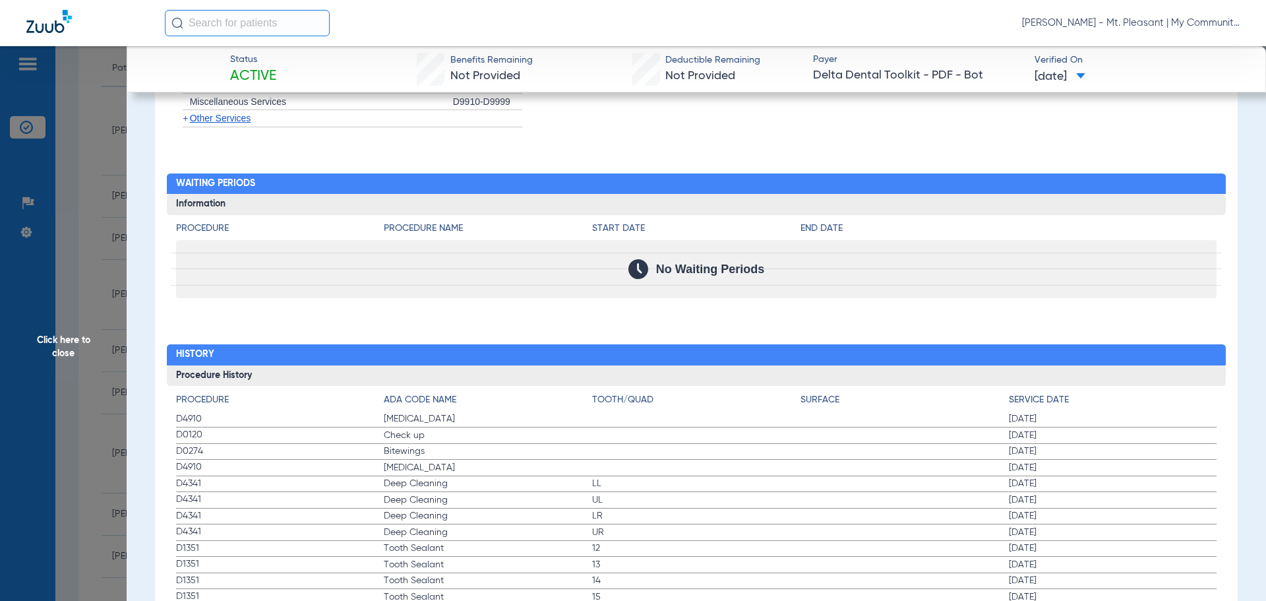
click at [112, 318] on span "Click here to close" at bounding box center [63, 346] width 127 height 601
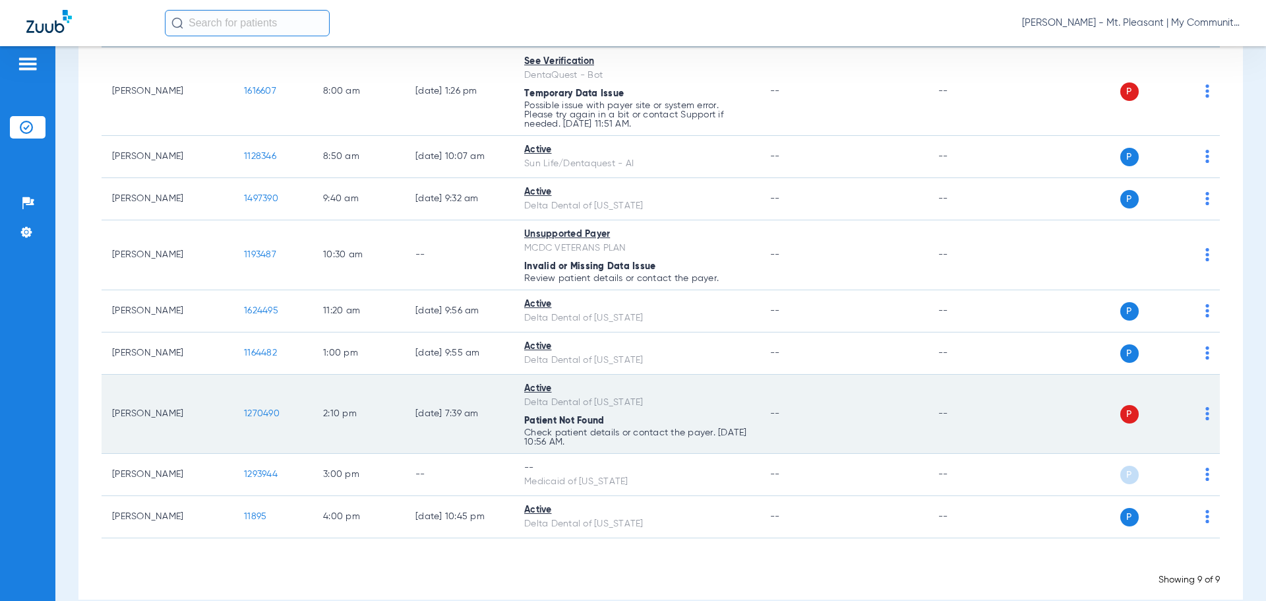
scroll to position [193, 0]
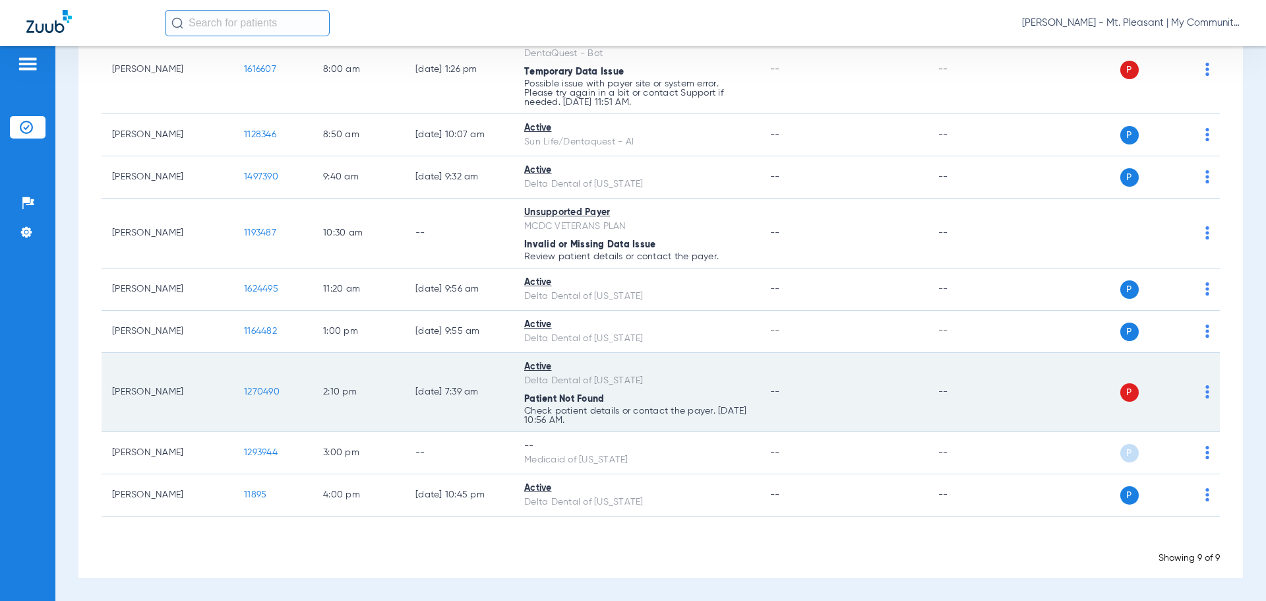
click at [268, 387] on span "1270490" at bounding box center [262, 391] width 36 height 9
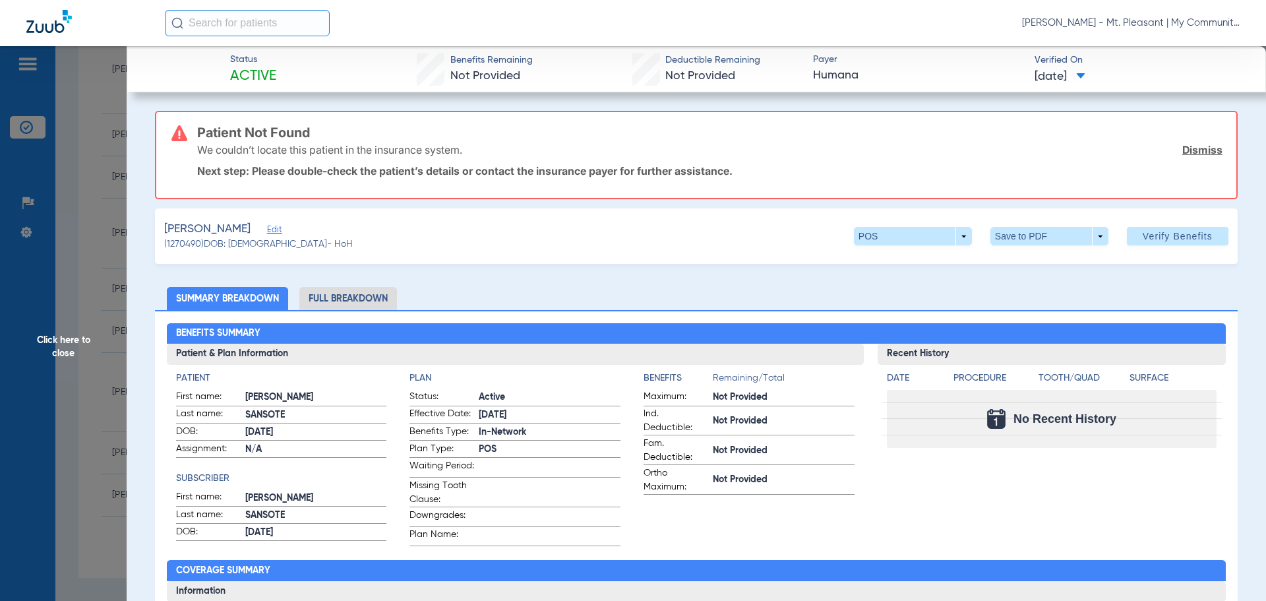
click at [88, 365] on span "Click here to close" at bounding box center [63, 346] width 127 height 601
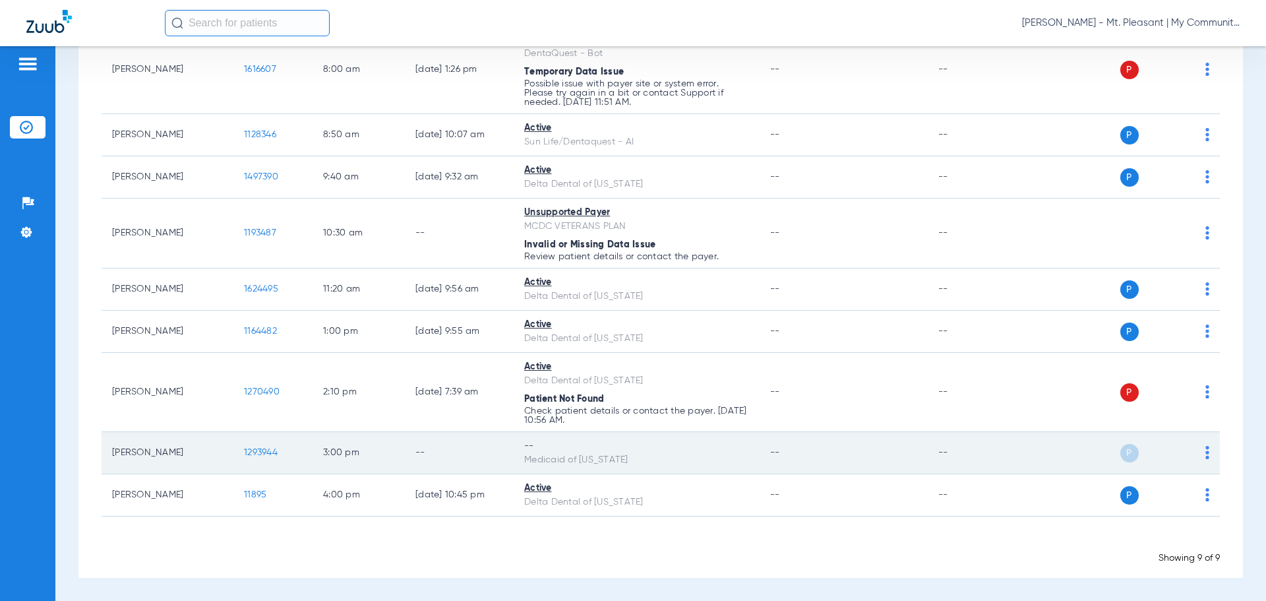
click at [485, 472] on td "--" at bounding box center [459, 453] width 109 height 42
click at [254, 456] on span "1293944" at bounding box center [261, 452] width 34 height 9
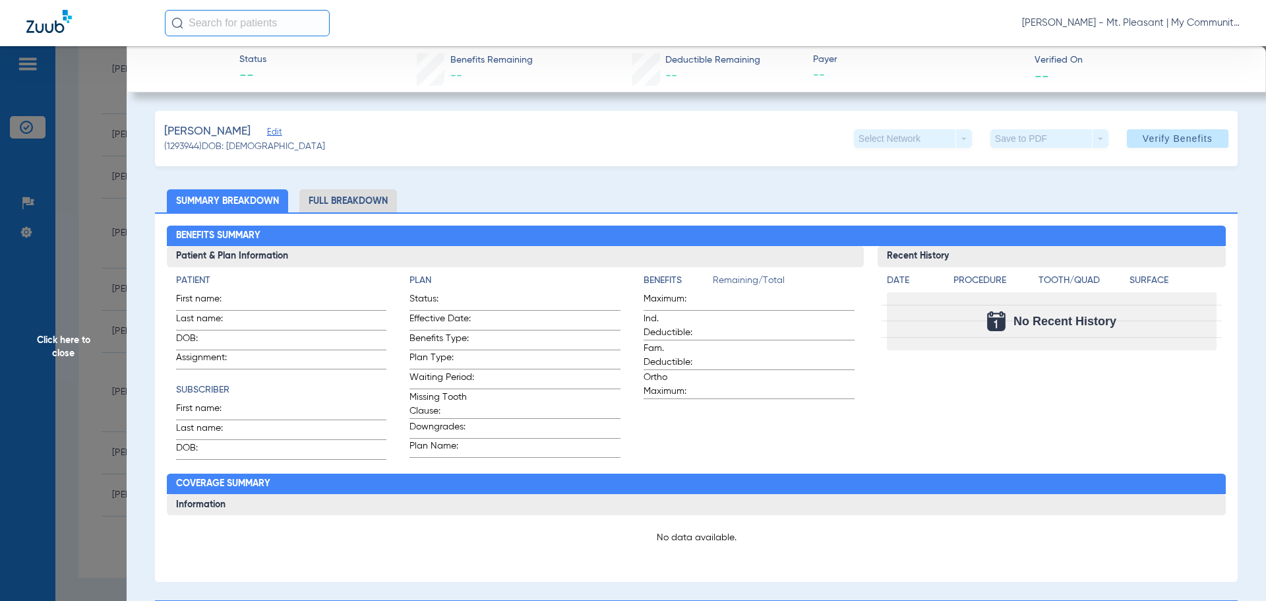
click at [110, 299] on span "Click here to close" at bounding box center [63, 346] width 127 height 601
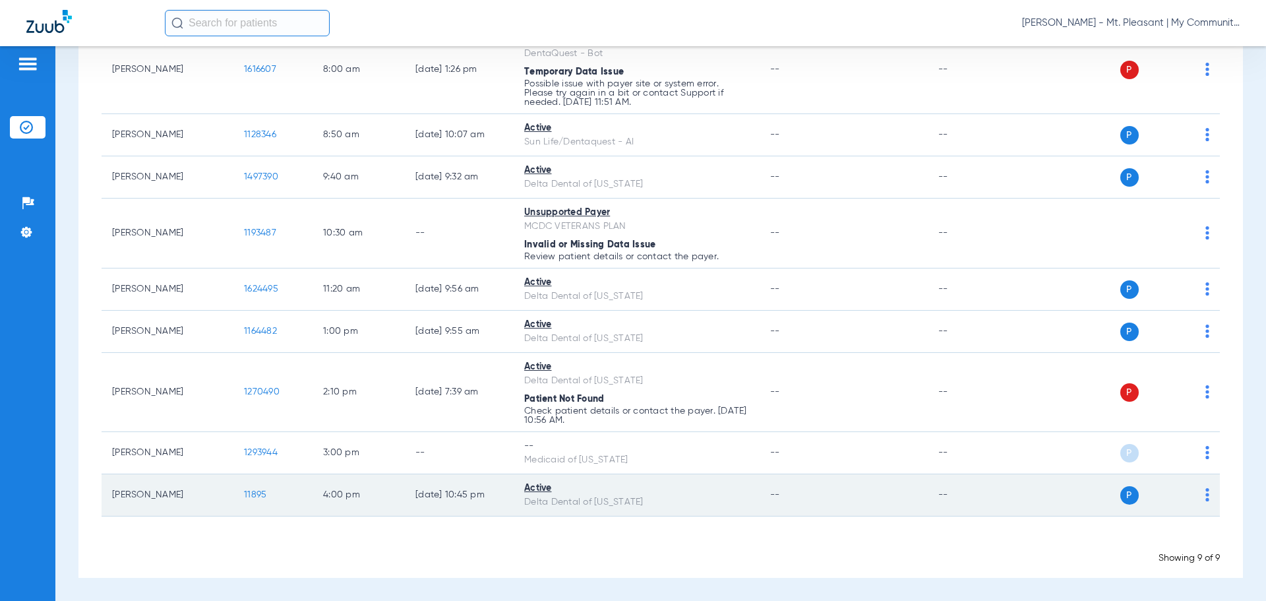
click at [258, 503] on td "11895" at bounding box center [272, 495] width 79 height 42
click at [259, 496] on span "11895" at bounding box center [255, 494] width 22 height 9
